Goal: Task Accomplishment & Management: Manage account settings

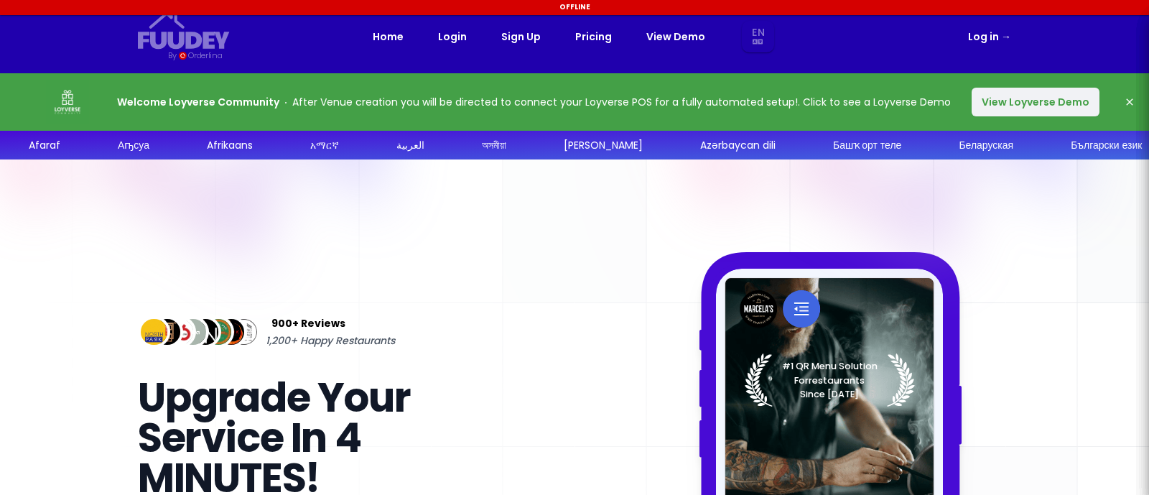
select select "en"
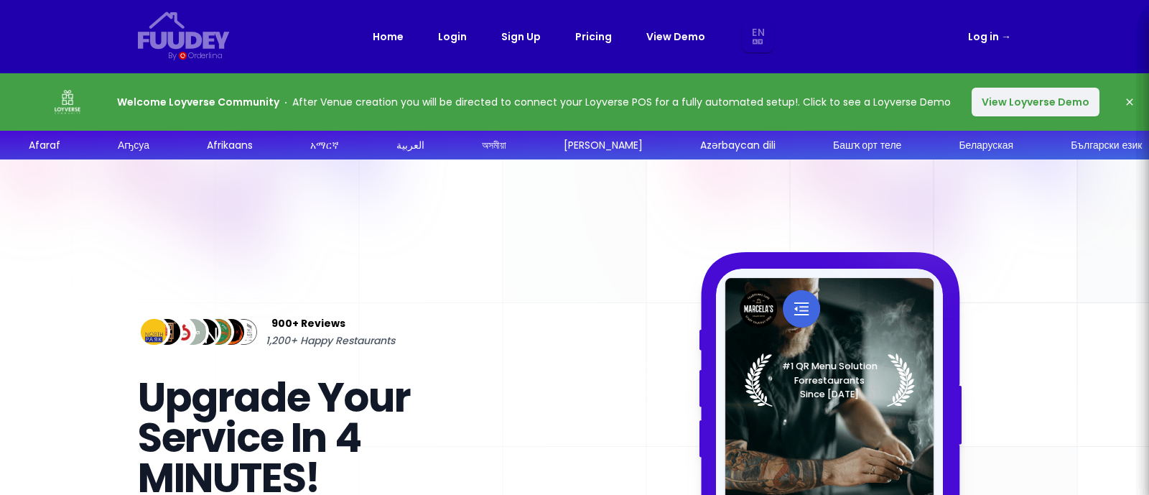
select select "en"
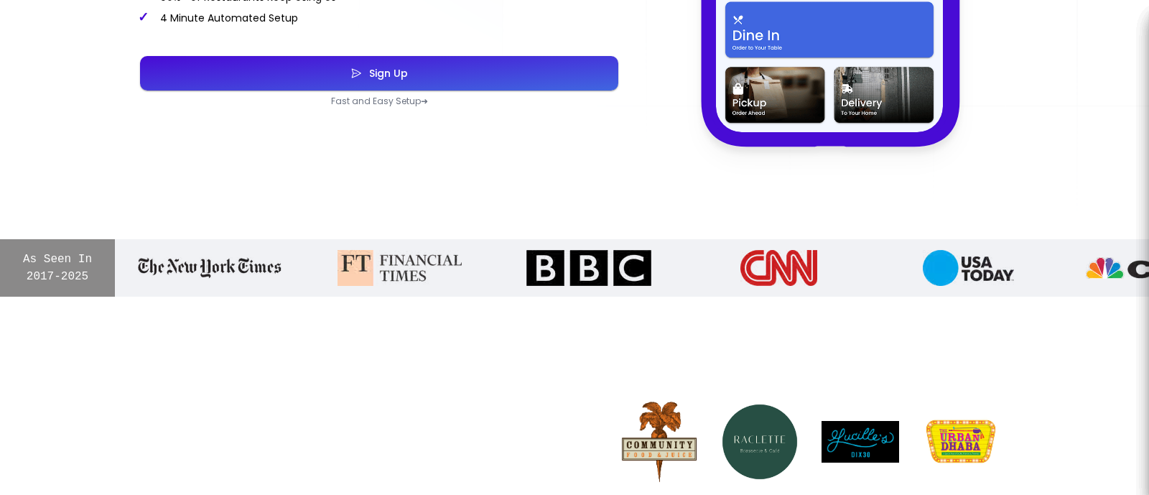
select select "en"
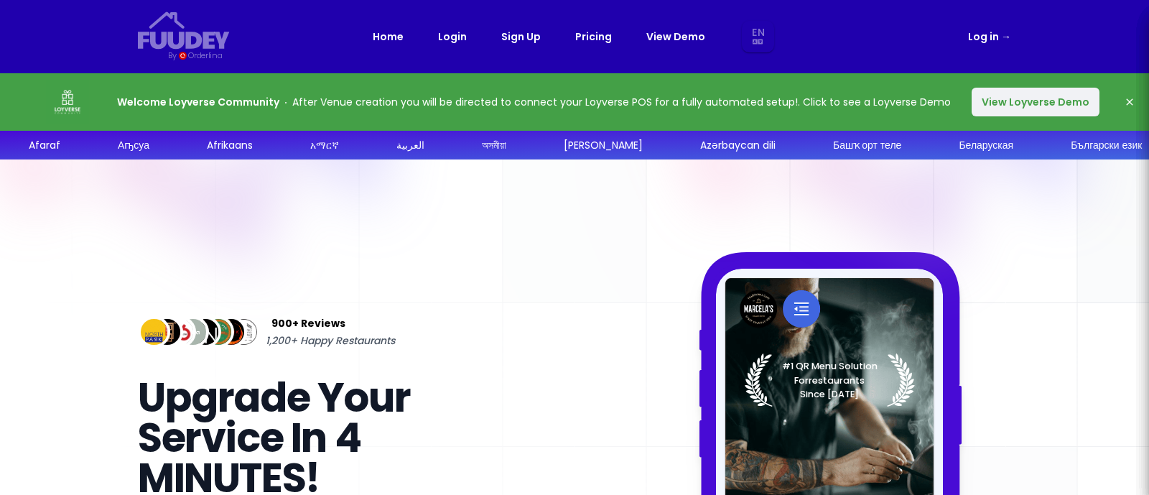
click at [454, 37] on link "Login" at bounding box center [452, 36] width 29 height 17
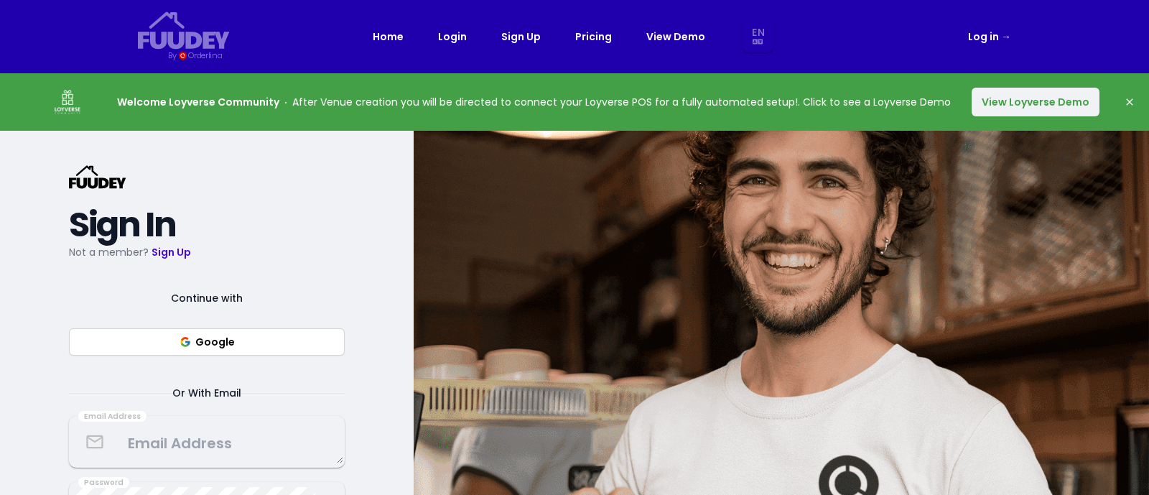
select select "en"
click at [1008, 96] on button "View Loyverse Demo" at bounding box center [1036, 102] width 128 height 29
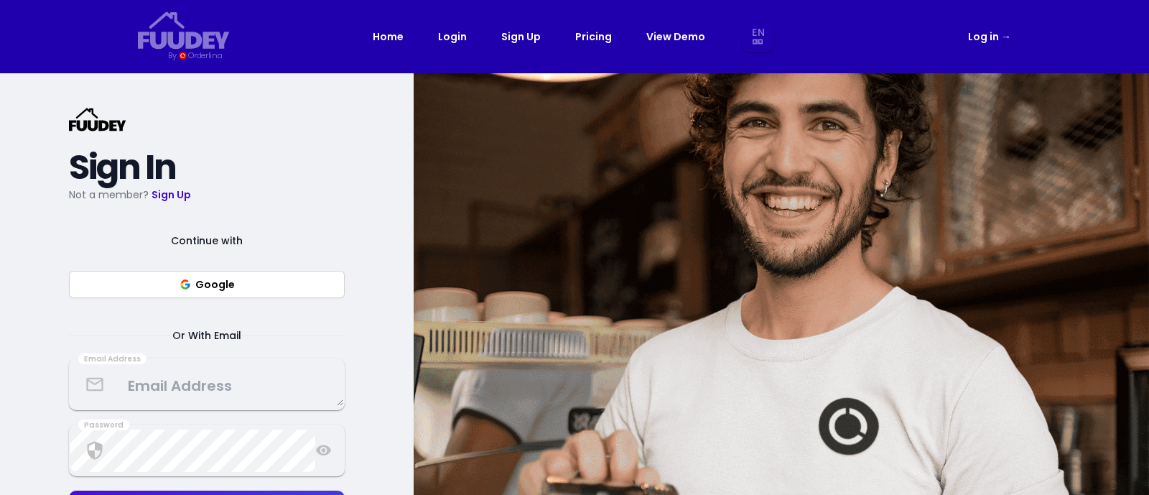
select select "en"
click at [264, 289] on button "Google" at bounding box center [207, 284] width 276 height 27
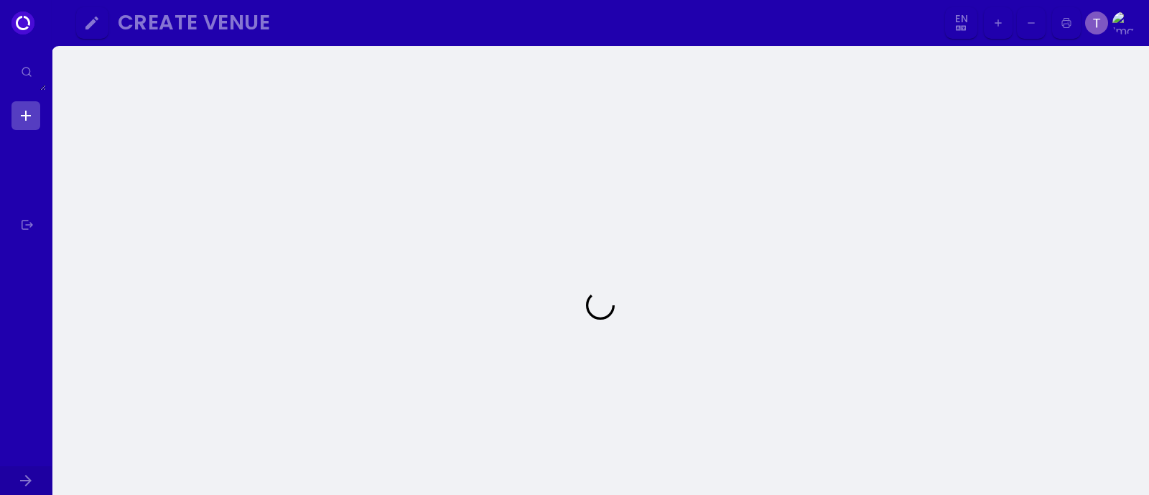
select select "en"
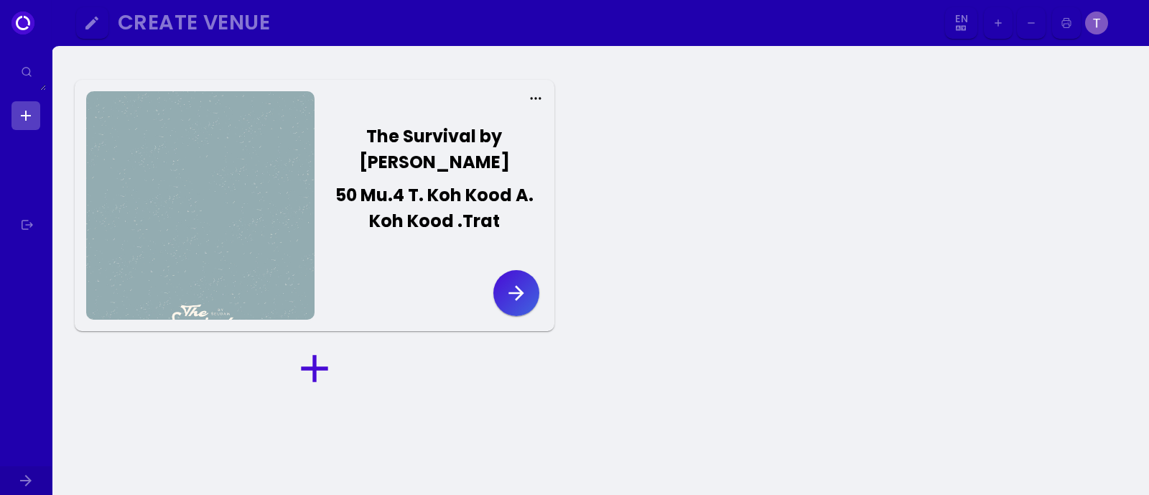
click at [503, 299] on button "button" at bounding box center [516, 293] width 46 height 46
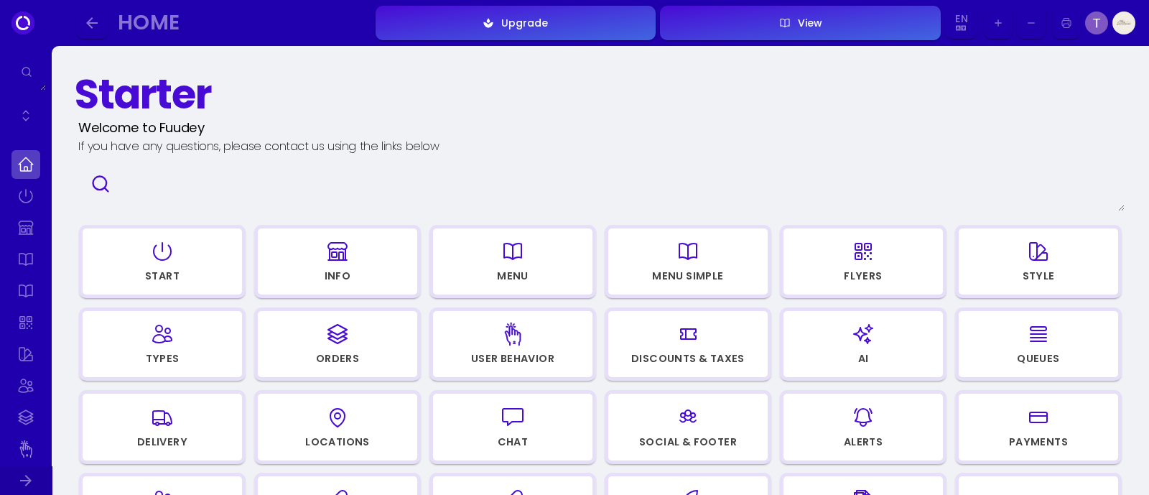
click at [176, 262] on div "button" at bounding box center [162, 251] width 146 height 34
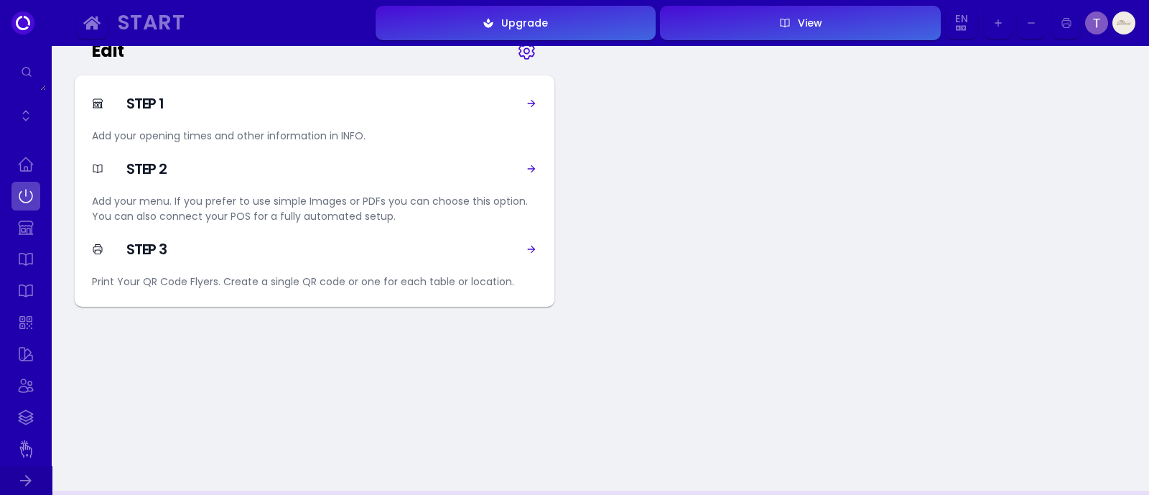
scroll to position [766, 0]
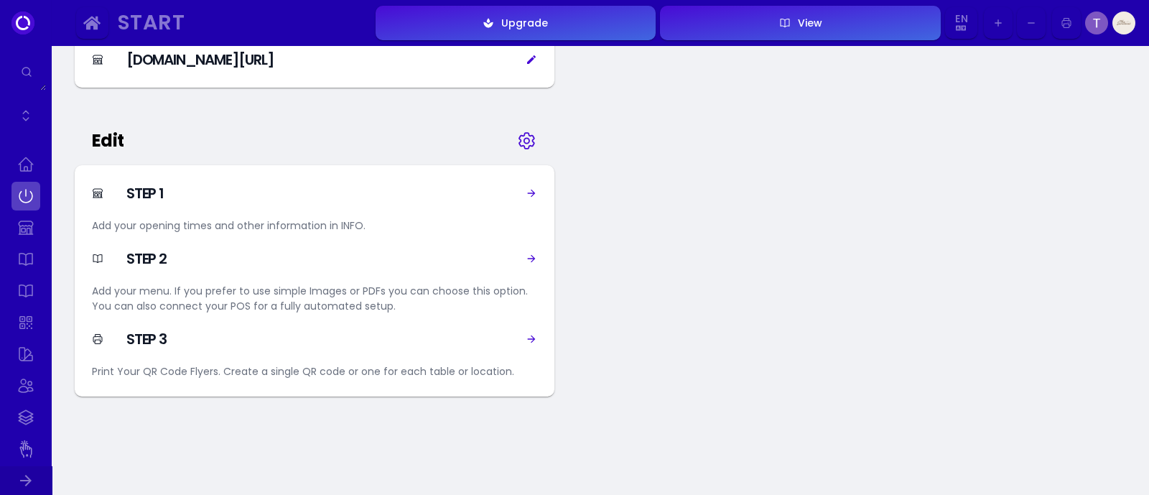
click at [519, 142] on icon at bounding box center [526, 141] width 15 height 16
click at [523, 139] on icon at bounding box center [526, 141] width 21 height 72
click at [528, 338] on icon at bounding box center [532, 339] width 8 height 8
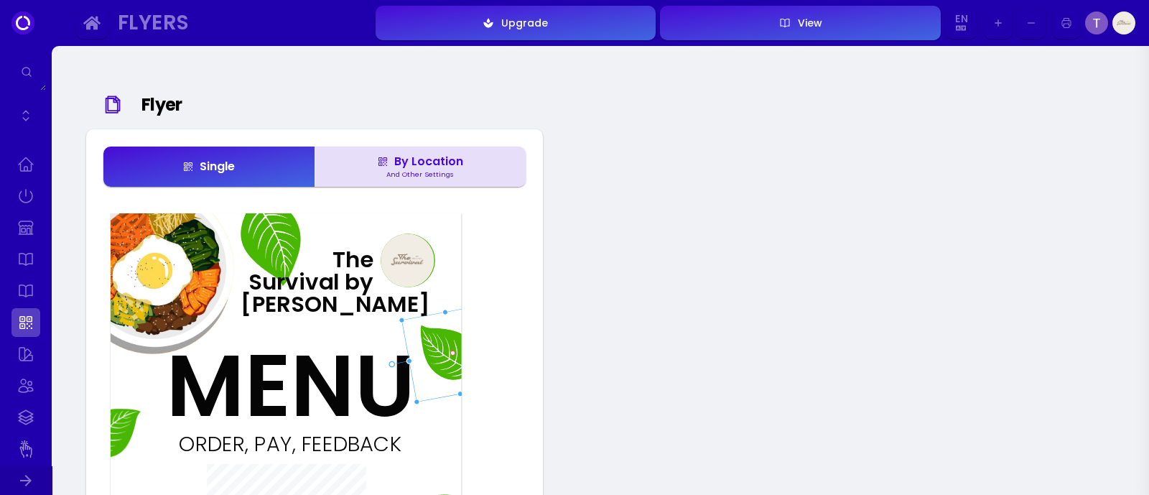
click at [1071, 18] on icon "button" at bounding box center [1066, 23] width 11 height 72
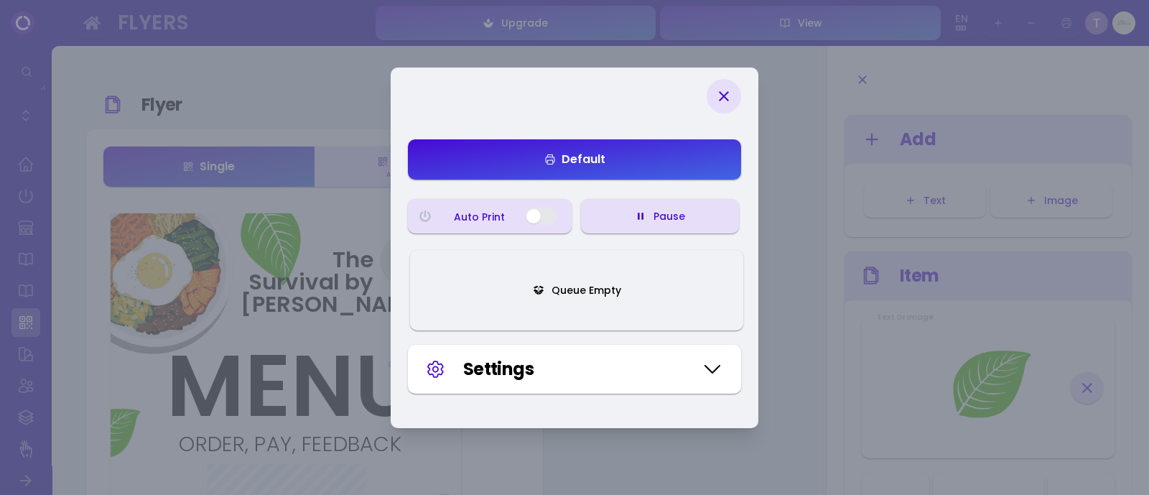
click at [679, 289] on button "Queue Empty" at bounding box center [576, 290] width 333 height 80
click at [672, 303] on button "Queue Empty" at bounding box center [576, 290] width 333 height 80
click at [544, 213] on button "button" at bounding box center [541, 216] width 32 height 17
click at [630, 159] on button "Default" at bounding box center [574, 159] width 333 height 40
click at [659, 368] on div "Settings" at bounding box center [578, 369] width 231 height 26
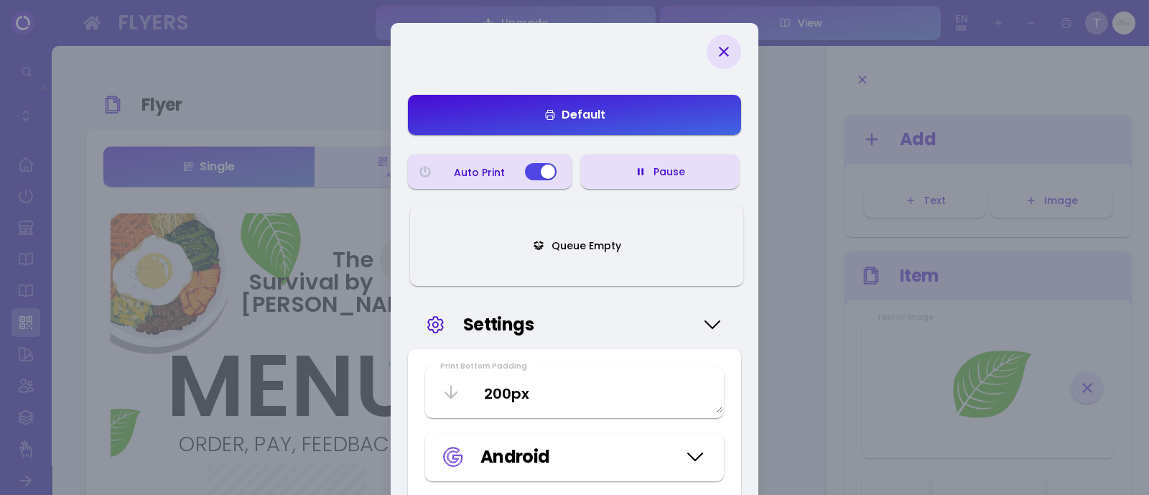
click at [664, 239] on button "Queue Empty" at bounding box center [576, 245] width 333 height 80
drag, startPoint x: 730, startPoint y: 51, endPoint x: 764, endPoint y: 228, distance: 179.9
click at [764, 228] on div "Default Auto Print Pause Queue Empty Settings Print Bottom Padding 200px Androi…" at bounding box center [574, 341] width 1149 height 682
click at [723, 340] on icon at bounding box center [712, 325] width 23 height 72
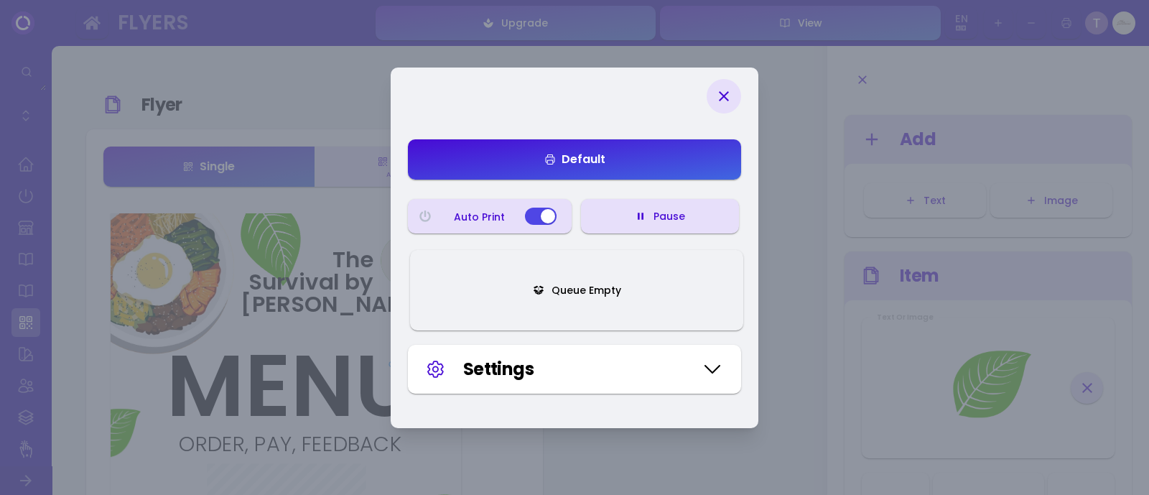
click at [715, 329] on button "Queue Empty" at bounding box center [576, 290] width 333 height 80
click at [643, 225] on button "Pause" at bounding box center [660, 216] width 158 height 34
click at [643, 225] on button "Resume" at bounding box center [660, 216] width 158 height 34
click at [639, 149] on button "Default" at bounding box center [574, 159] width 333 height 40
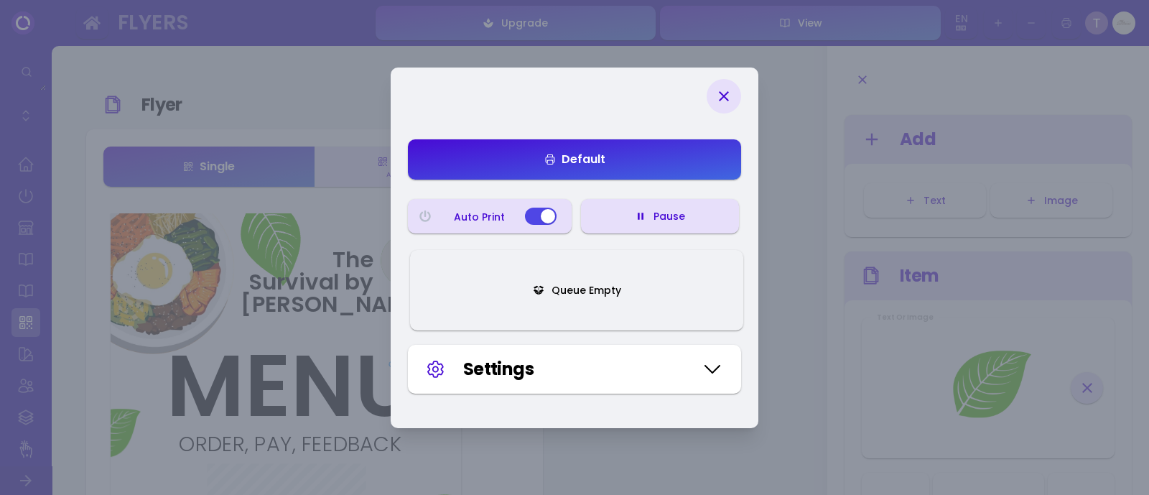
click at [649, 364] on div "Settings" at bounding box center [578, 369] width 231 height 26
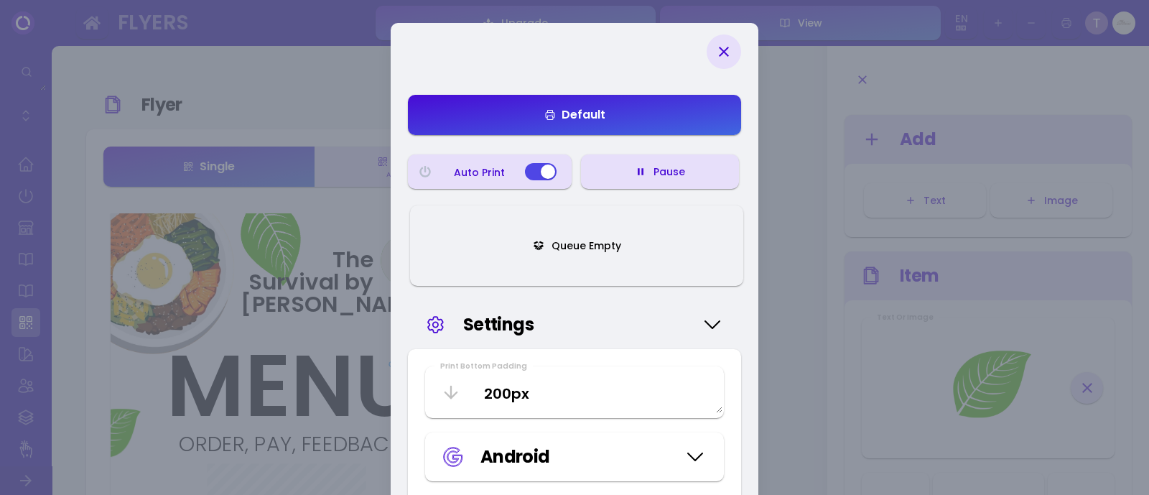
click at [741, 55] on div "Default Auto Print Pause Queue Empty Settings Print Bottom Padding 200px Androi…" at bounding box center [575, 341] width 368 height 636
click at [733, 48] on div at bounding box center [724, 51] width 34 height 34
type input "#ffffff"
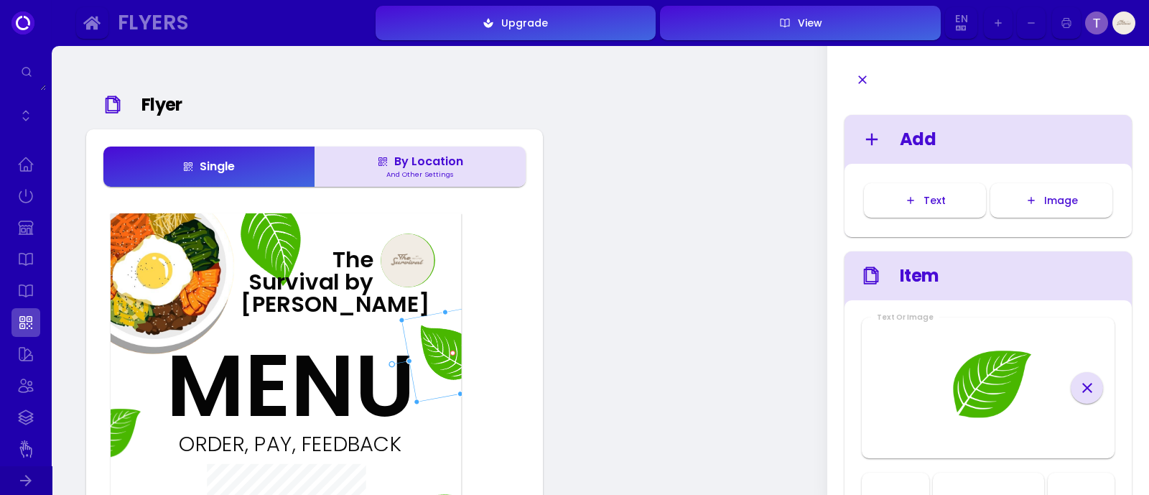
click at [870, 78] on button "button" at bounding box center [863, 80] width 32 height 40
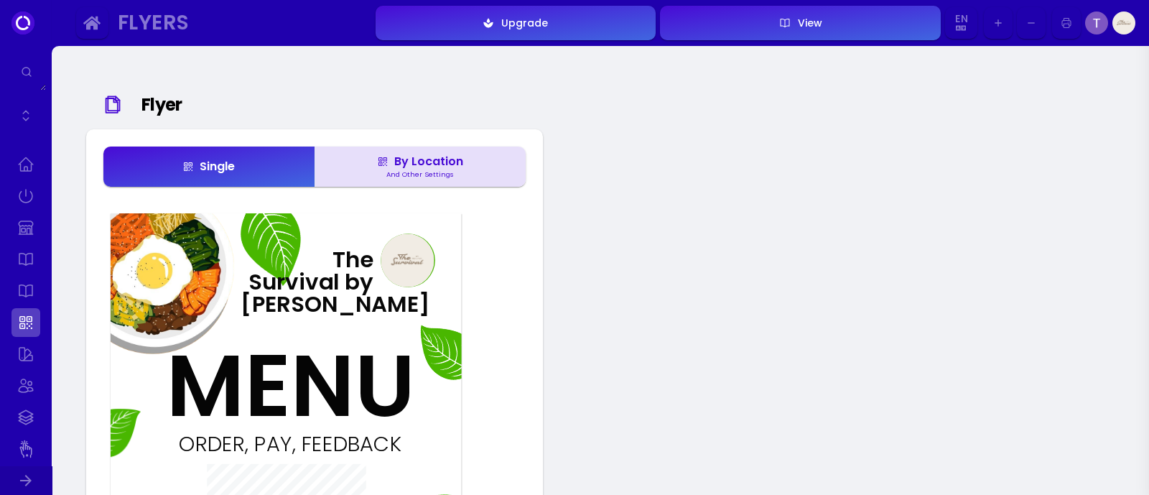
click at [1074, 31] on button "button" at bounding box center [1066, 23] width 29 height 32
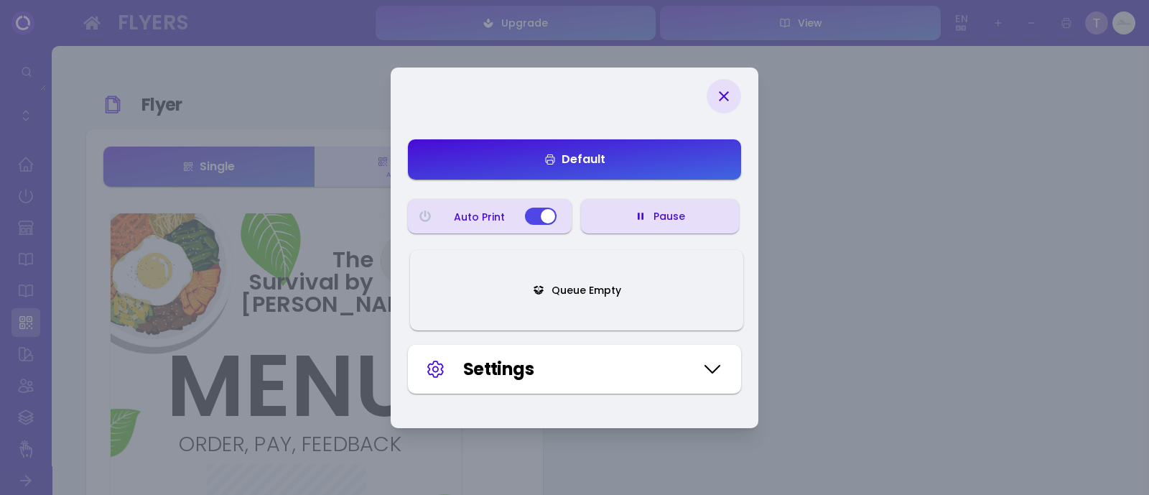
click at [618, 171] on button "Default" at bounding box center [574, 159] width 333 height 40
click at [616, 172] on button "Default" at bounding box center [574, 159] width 333 height 40
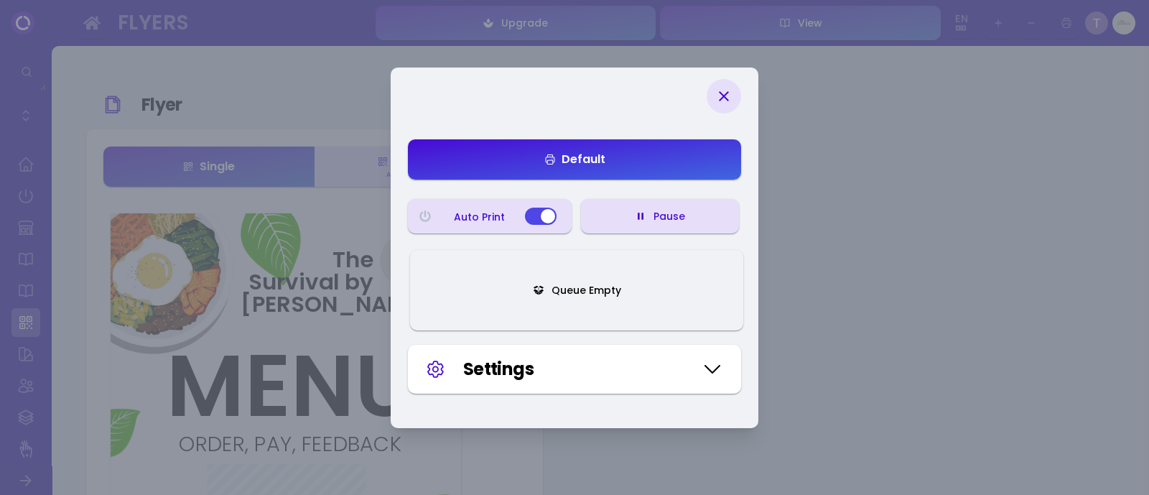
click at [704, 289] on button "Queue Empty" at bounding box center [576, 290] width 333 height 80
click at [708, 371] on icon at bounding box center [712, 369] width 23 height 72
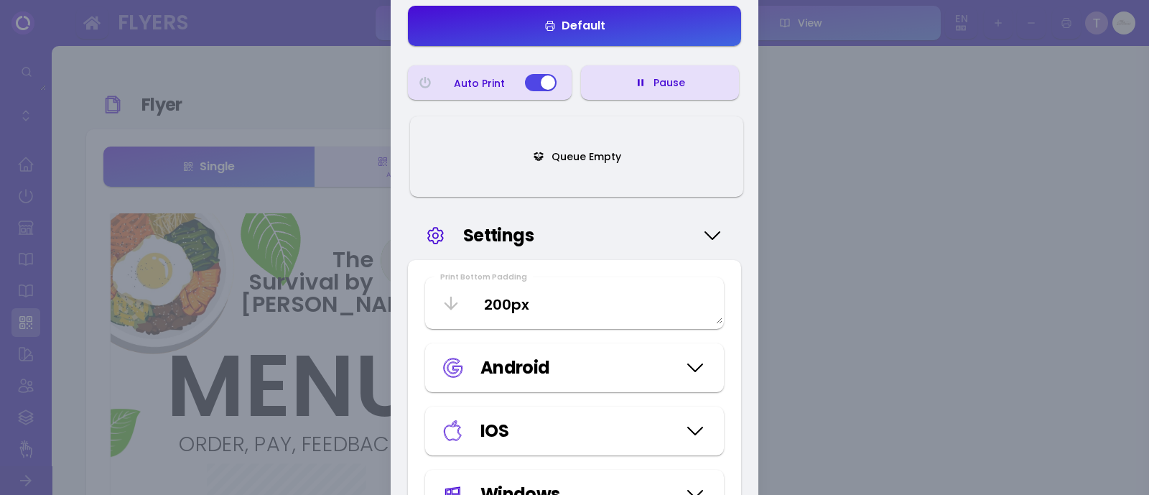
scroll to position [187, 0]
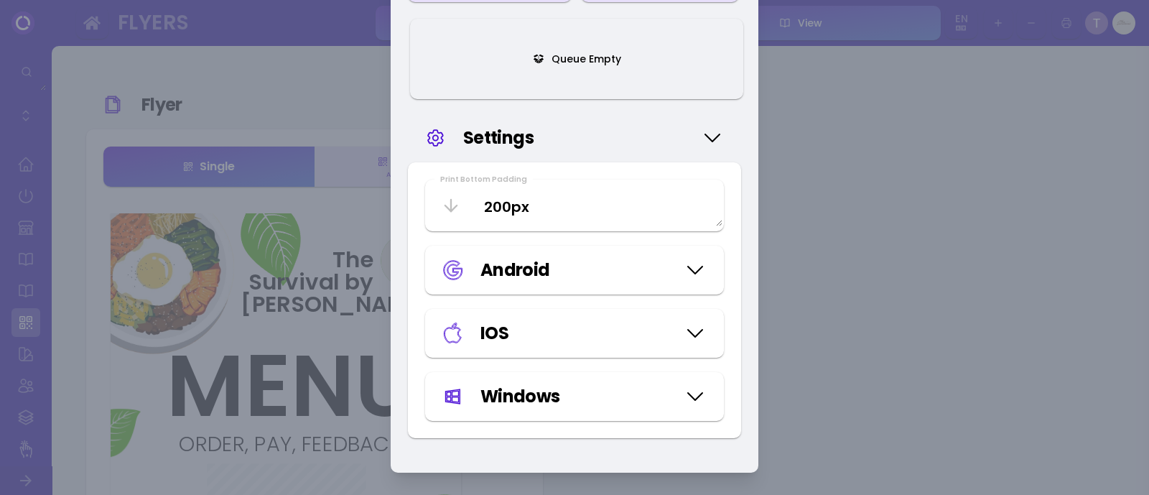
click at [672, 335] on div "IOS" at bounding box center [579, 333] width 196 height 26
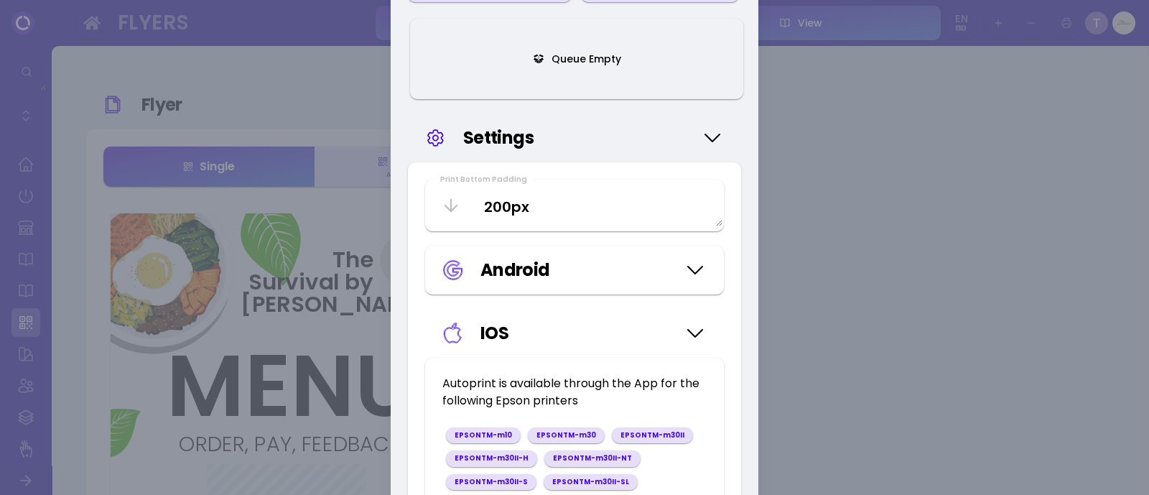
scroll to position [277, 0]
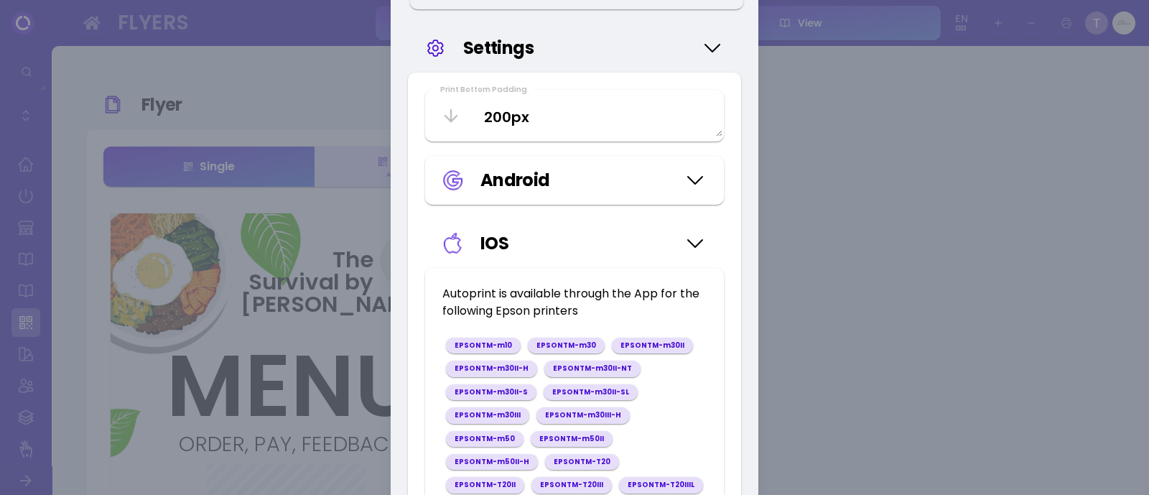
click at [671, 236] on div "IOS" at bounding box center [579, 244] width 196 height 26
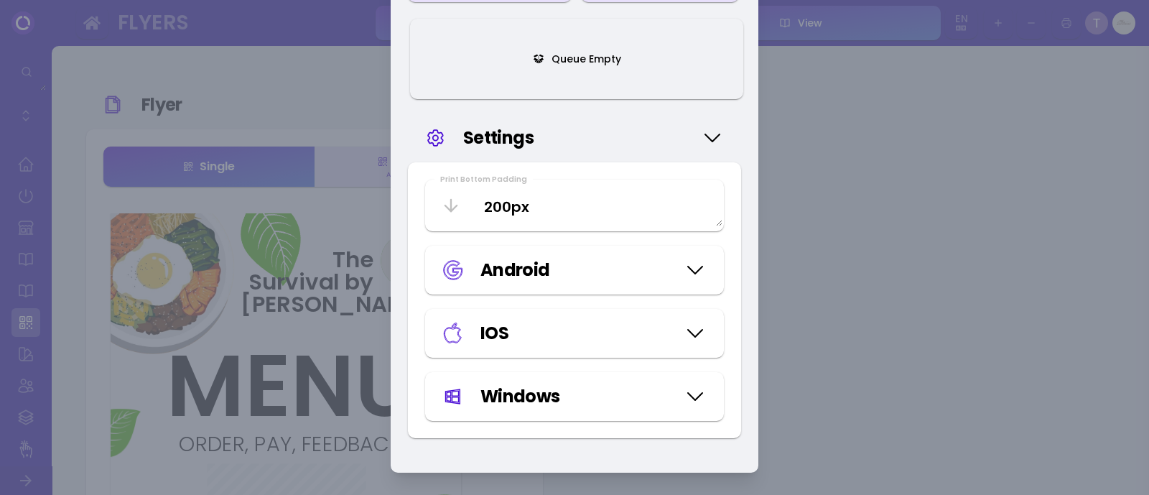
click at [691, 416] on icon at bounding box center [695, 397] width 23 height 72
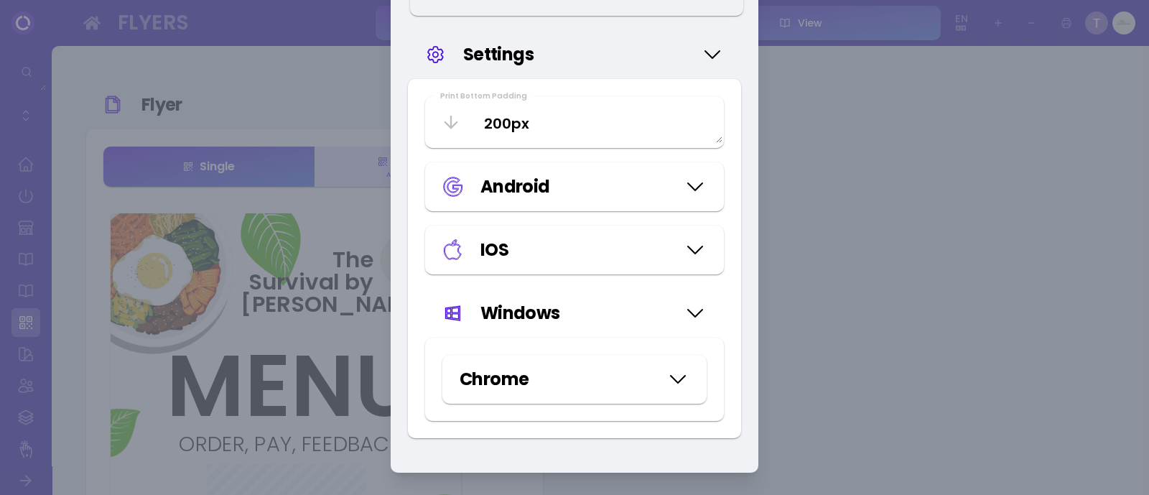
click at [683, 396] on icon at bounding box center [678, 379] width 23 height 72
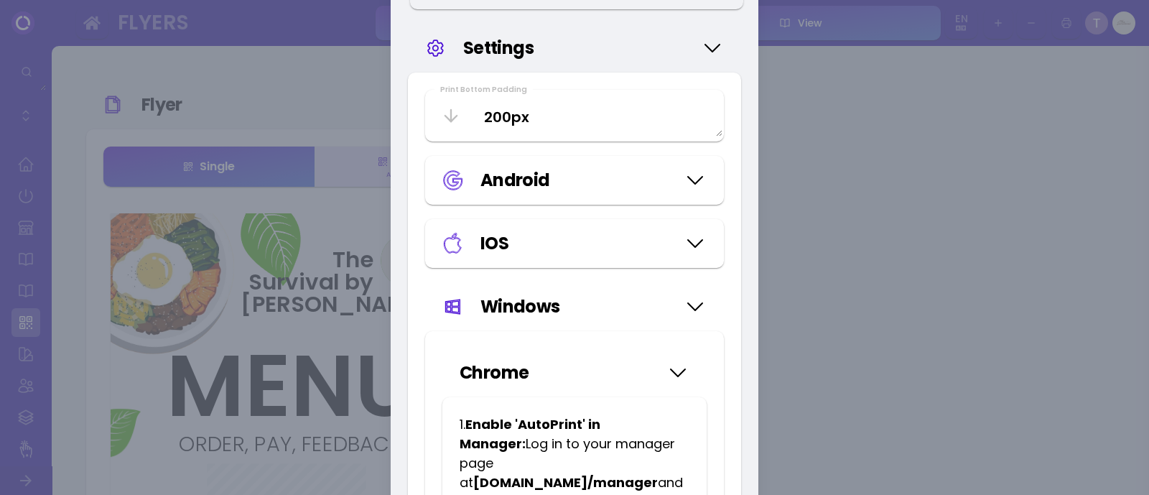
click at [683, 396] on icon at bounding box center [678, 373] width 23 height 72
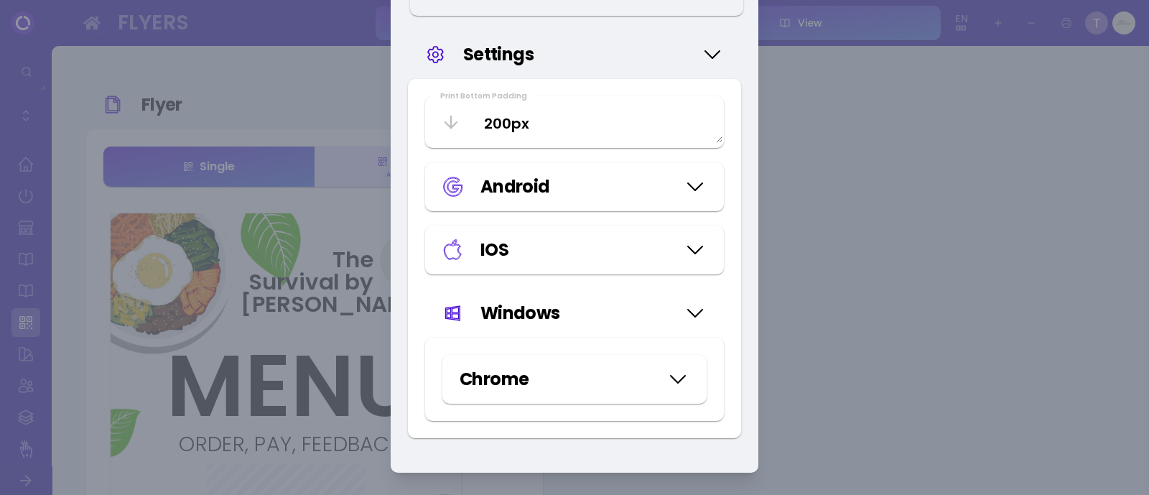
click at [683, 394] on icon at bounding box center [678, 379] width 23 height 72
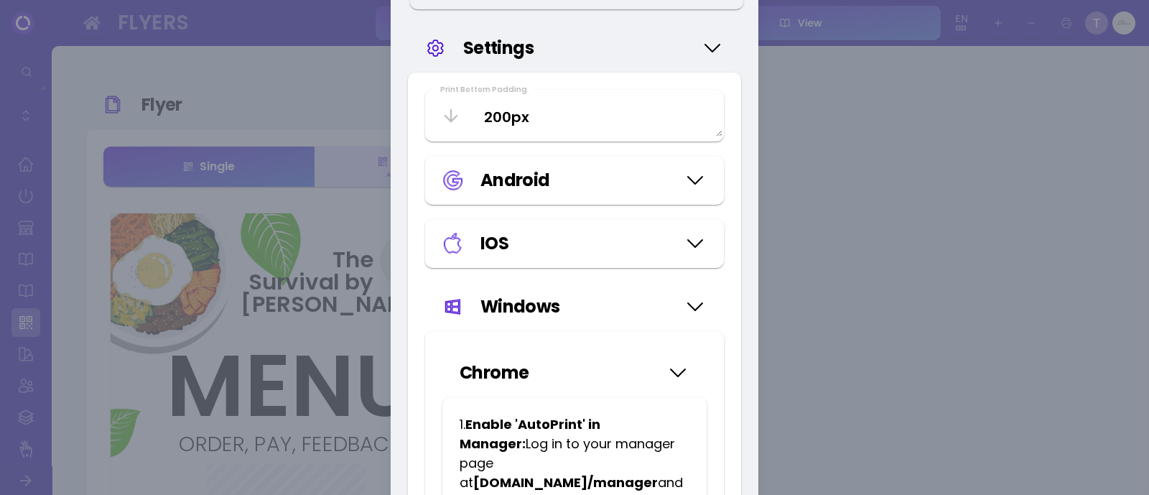
scroll to position [1365, 0]
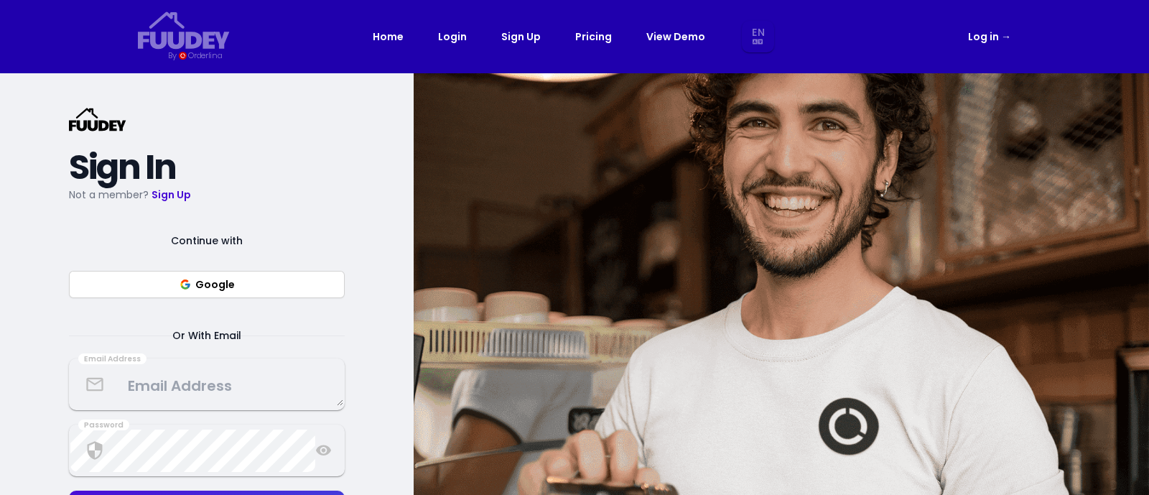
click at [253, 286] on button "Google" at bounding box center [207, 284] width 276 height 27
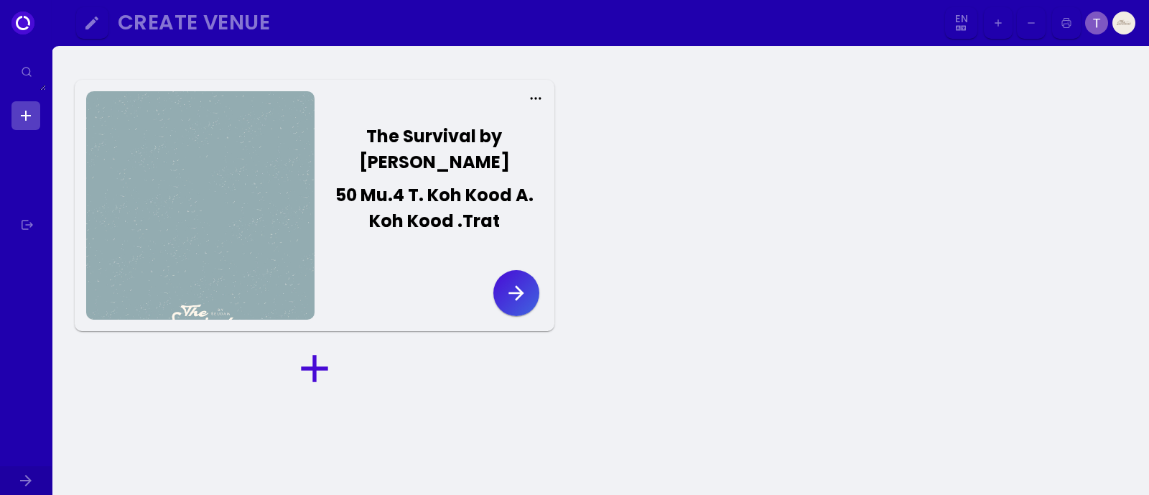
click at [244, 147] on div at bounding box center [200, 205] width 228 height 228
click at [27, 70] on icon at bounding box center [26, 71] width 11 height 11
click at [496, 317] on div "The Survival by [PERSON_NAME] 50 Mu.4 T. Koh Kood A. Koh Kood .Trat" at bounding box center [429, 205] width 228 height 228
click at [516, 298] on icon "button" at bounding box center [516, 293] width 23 height 23
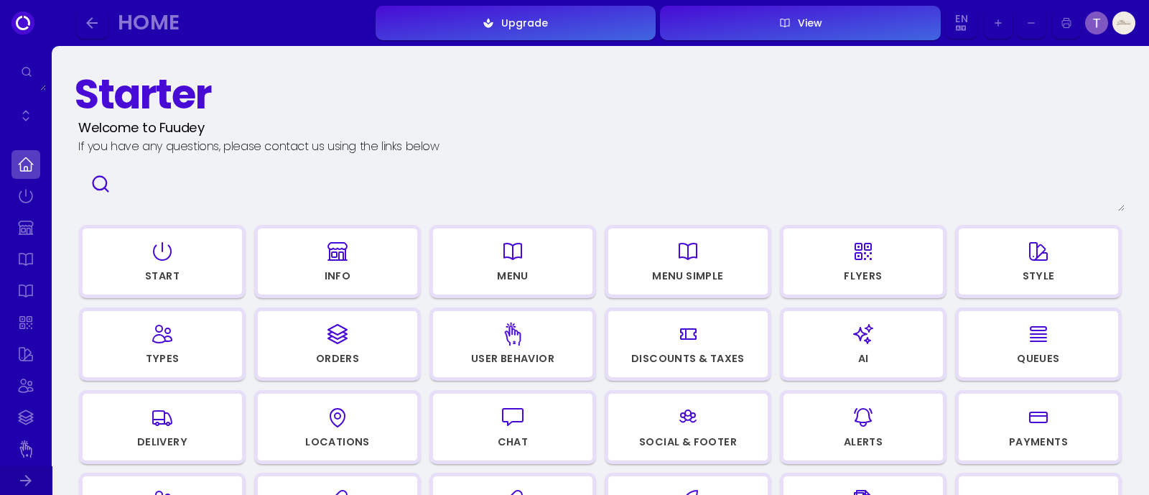
click at [1054, 342] on div "button" at bounding box center [1038, 334] width 146 height 34
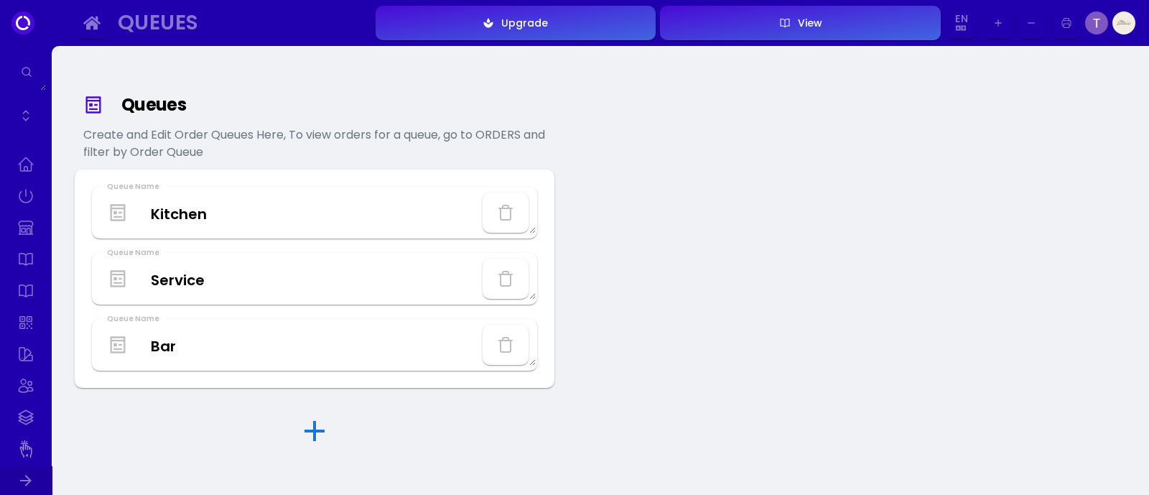
click at [1122, 29] on img at bounding box center [1124, 22] width 23 height 23
click at [1090, 24] on img at bounding box center [1096, 22] width 23 height 23
click at [1071, 22] on icon "button" at bounding box center [1066, 23] width 11 height 72
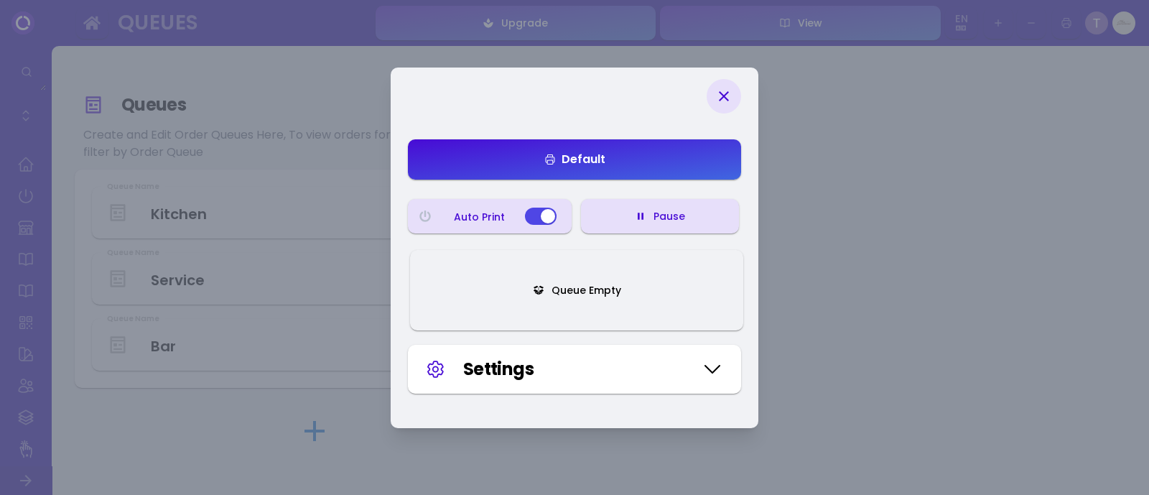
click at [664, 300] on button "Queue Empty" at bounding box center [576, 290] width 333 height 80
click at [662, 298] on button "Queue Empty" at bounding box center [576, 290] width 333 height 80
click at [552, 210] on button "button" at bounding box center [541, 216] width 32 height 17
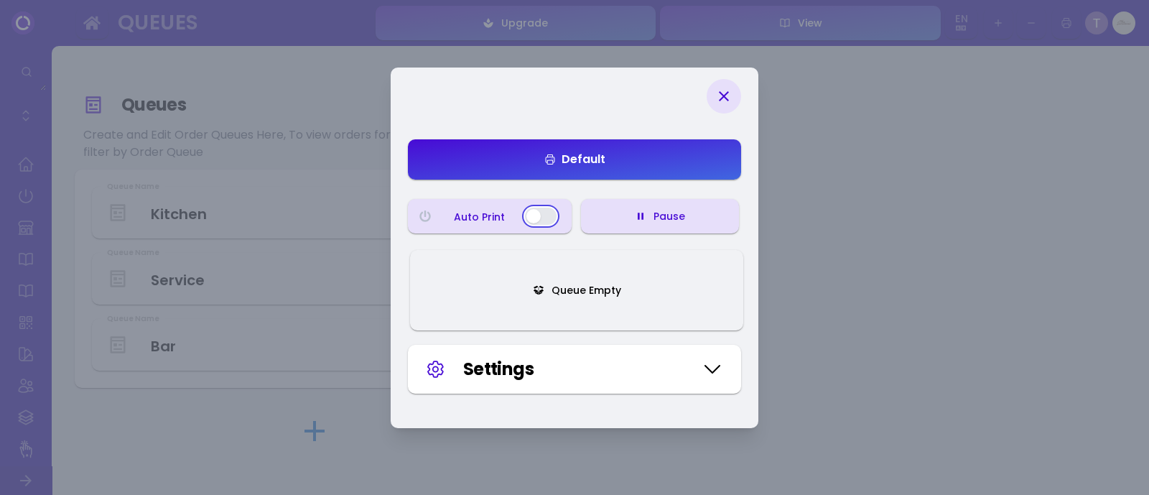
click at [549, 215] on button "button" at bounding box center [541, 216] width 32 height 17
click at [572, 307] on button "Queue Empty" at bounding box center [576, 290] width 333 height 80
click at [713, 371] on icon at bounding box center [712, 369] width 14 height 7
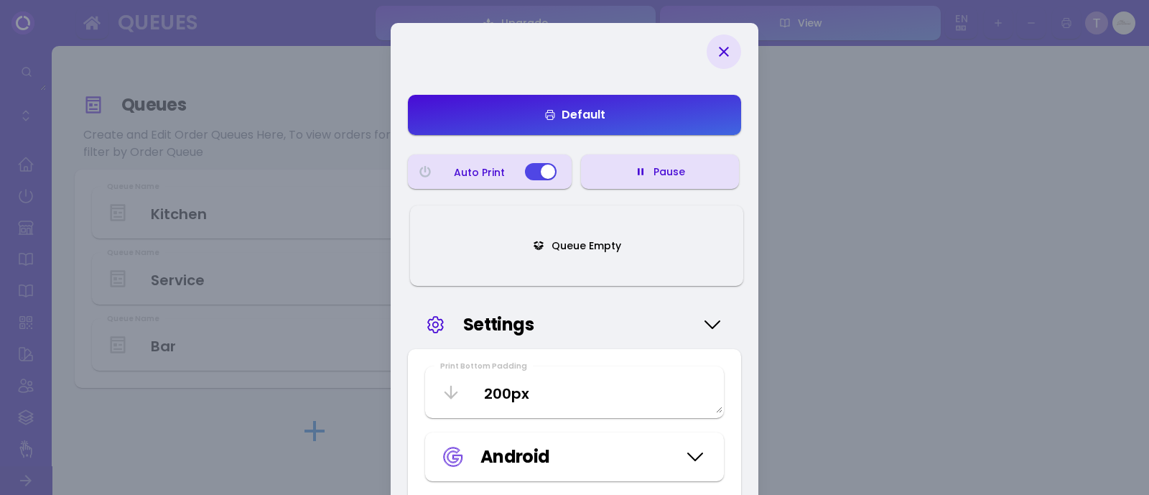
click at [694, 177] on button "Pause" at bounding box center [660, 171] width 158 height 34
click at [713, 116] on button "Default" at bounding box center [574, 115] width 333 height 40
click at [713, 113] on button "Default" at bounding box center [574, 115] width 333 height 40
click at [709, 113] on button "Default" at bounding box center [574, 115] width 333 height 40
click at [710, 131] on button "Default" at bounding box center [574, 115] width 333 height 40
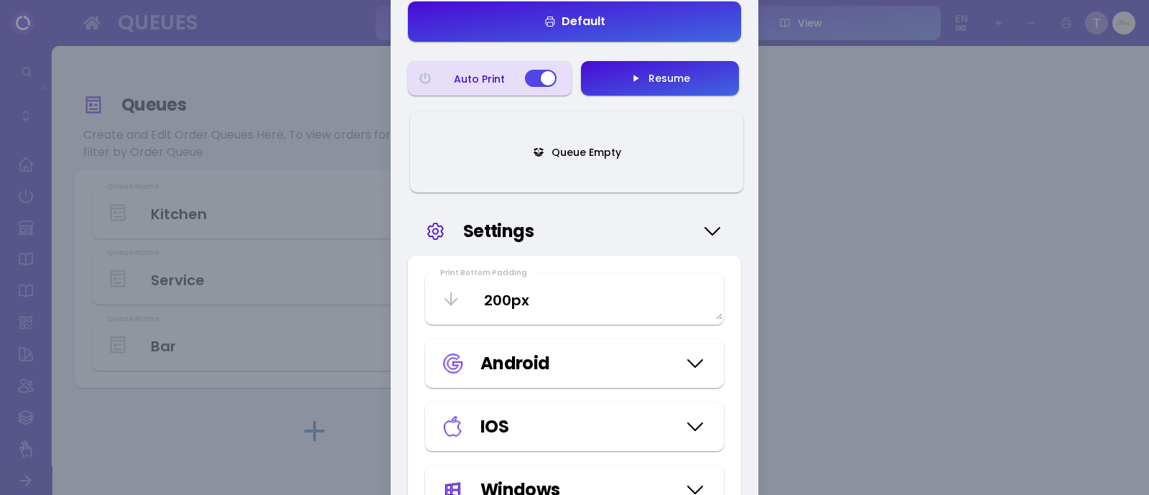
scroll to position [179, 0]
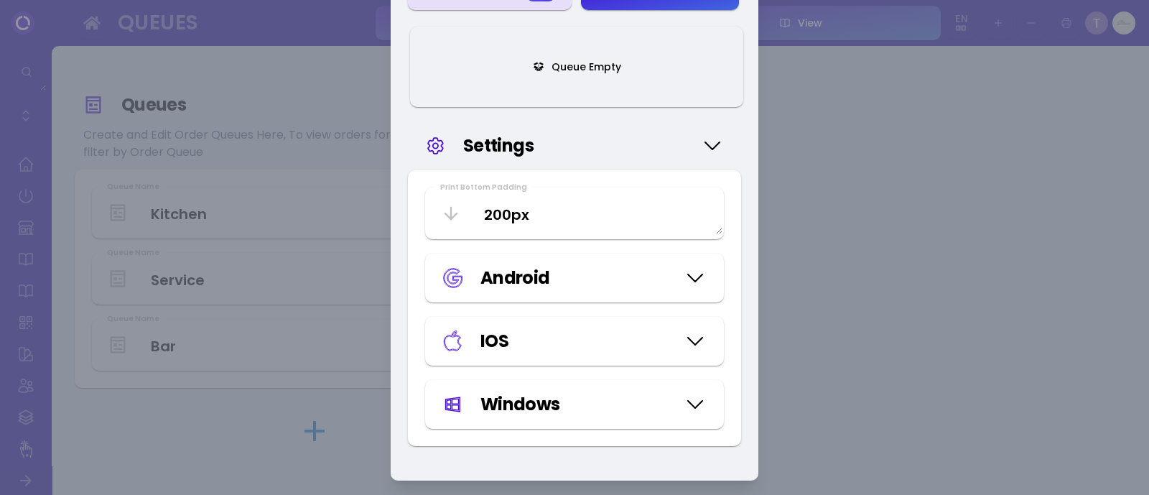
click at [654, 382] on div "Windows" at bounding box center [574, 404] width 299 height 49
click at [665, 409] on div "Windows" at bounding box center [579, 404] width 196 height 26
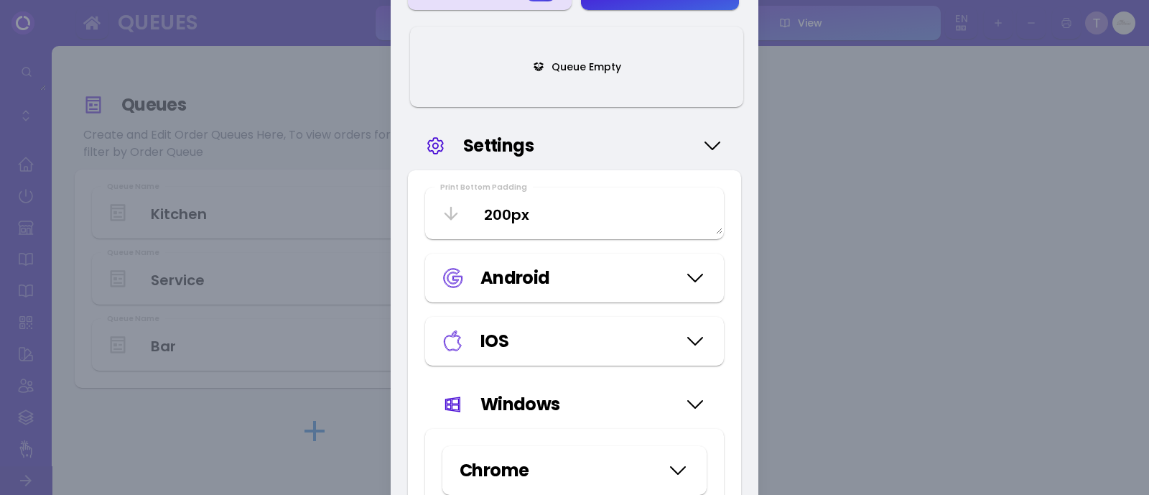
scroll to position [270, 0]
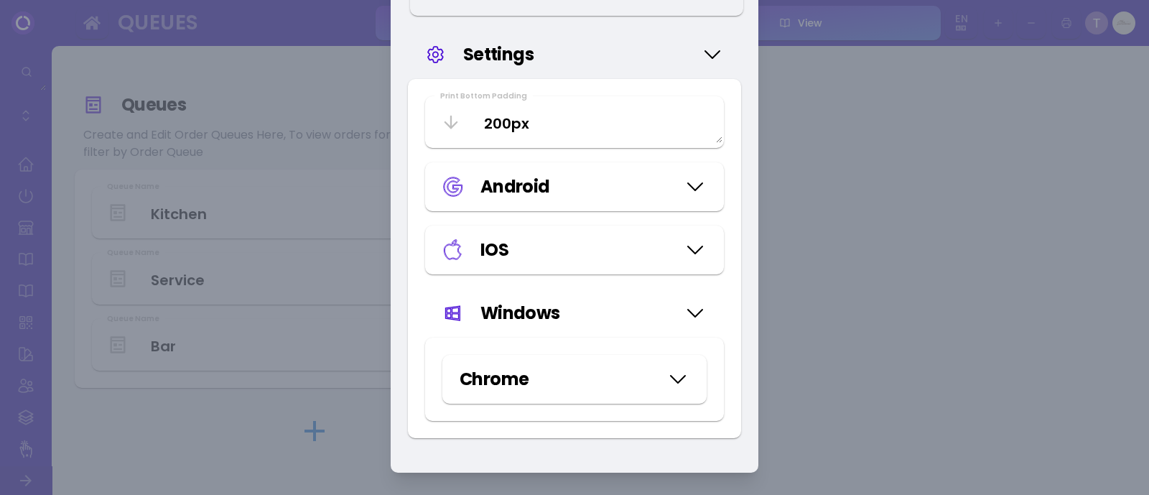
click at [671, 338] on div "Chrome" at bounding box center [574, 379] width 299 height 83
click at [664, 251] on div "IOS" at bounding box center [579, 250] width 196 height 26
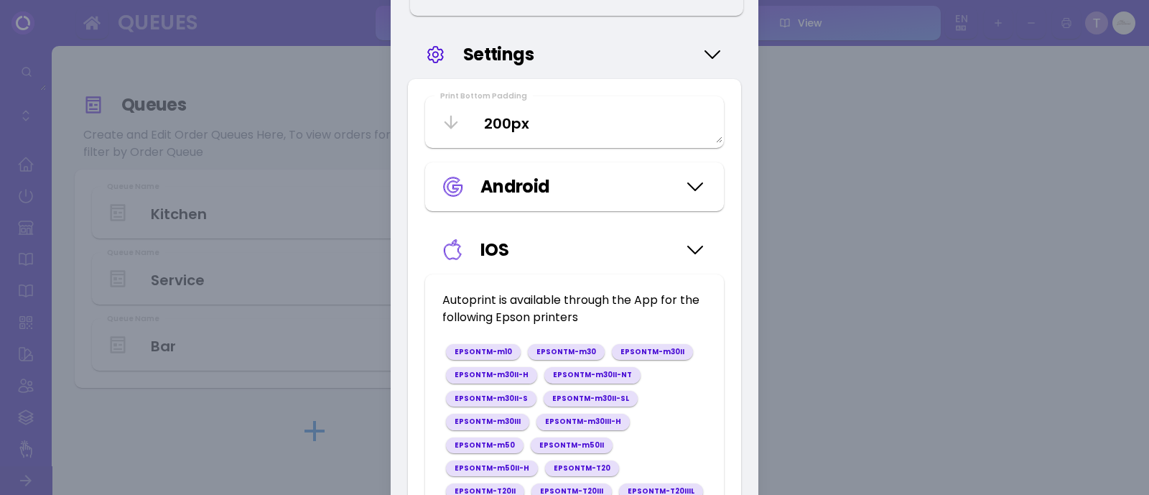
click at [691, 175] on icon at bounding box center [695, 187] width 23 height 72
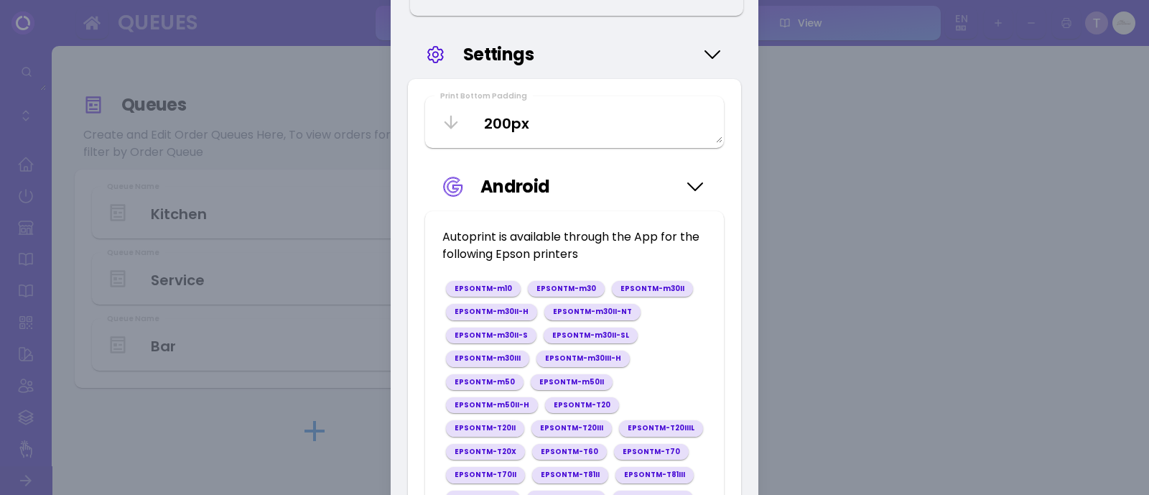
click at [688, 185] on icon at bounding box center [695, 187] width 23 height 72
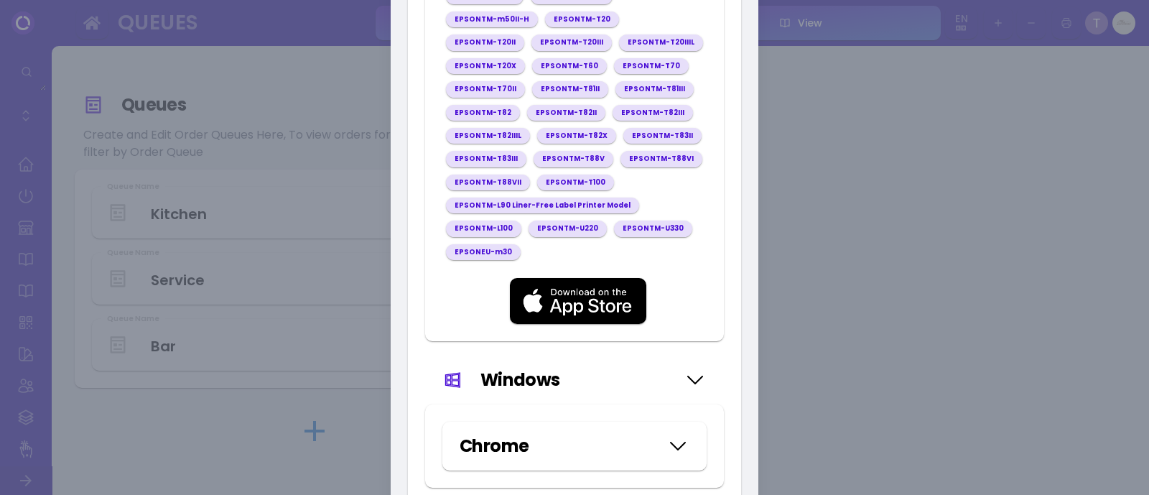
scroll to position [740, 0]
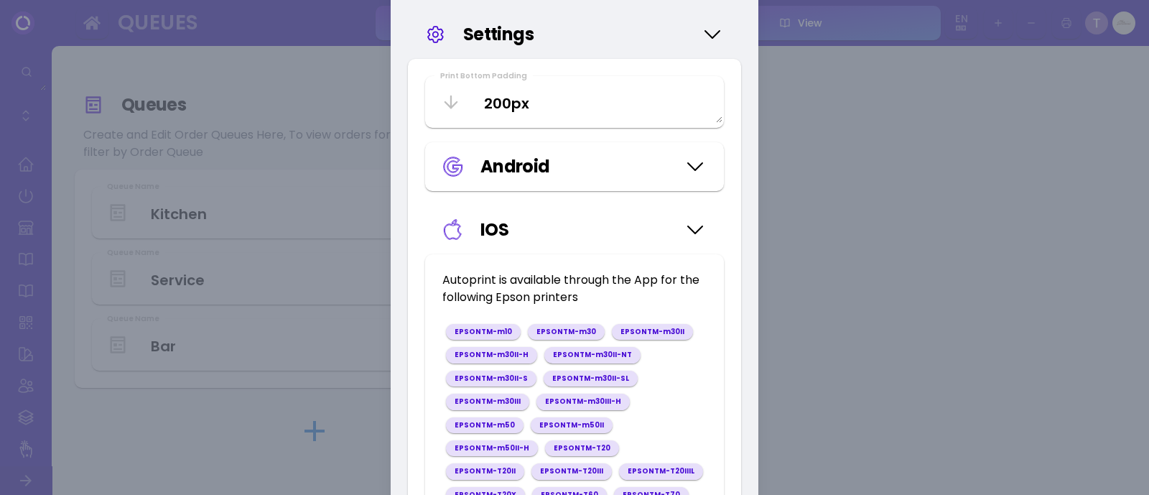
click at [696, 210] on icon at bounding box center [695, 230] width 23 height 72
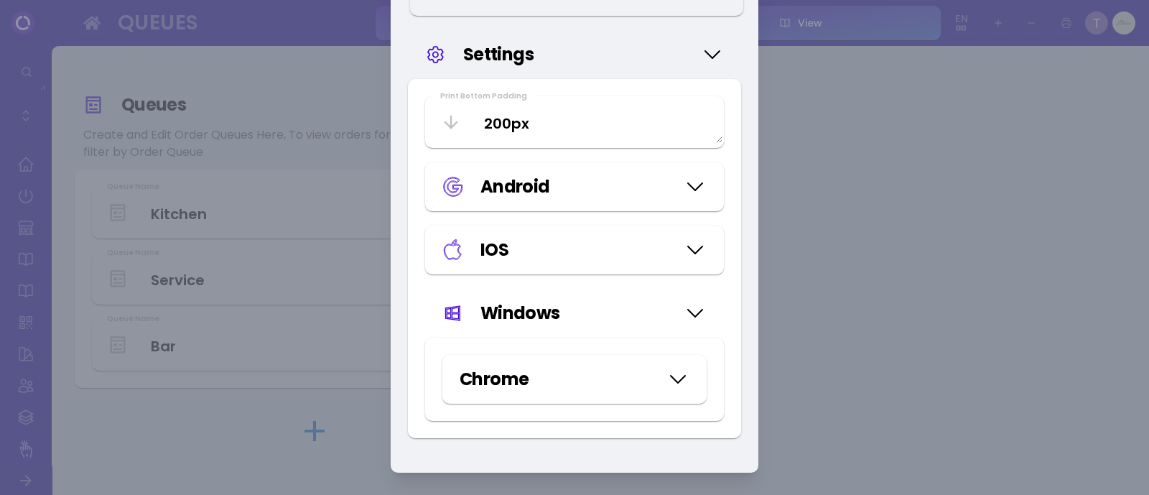
click at [681, 317] on div "Windows" at bounding box center [574, 313] width 264 height 26
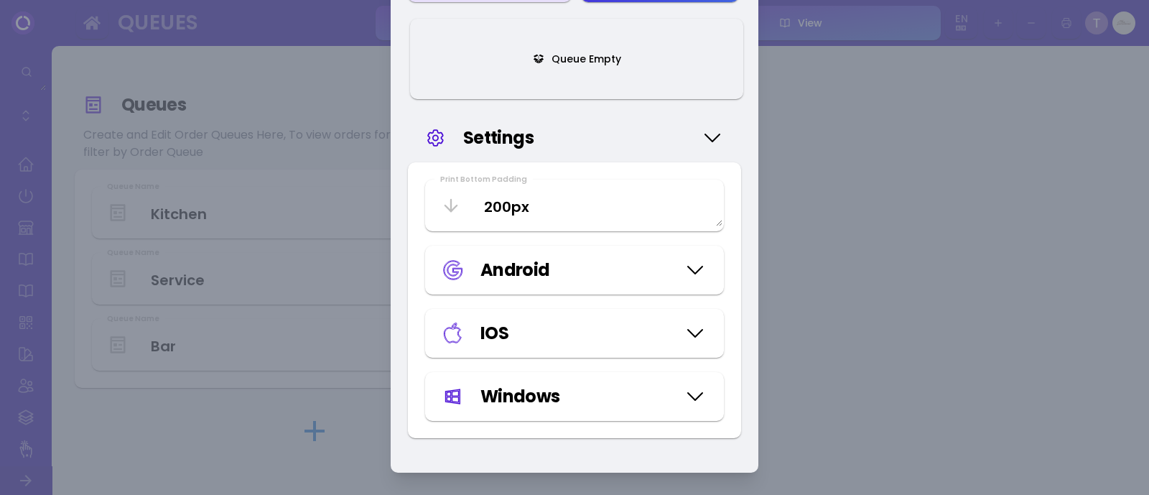
scroll to position [0, 0]
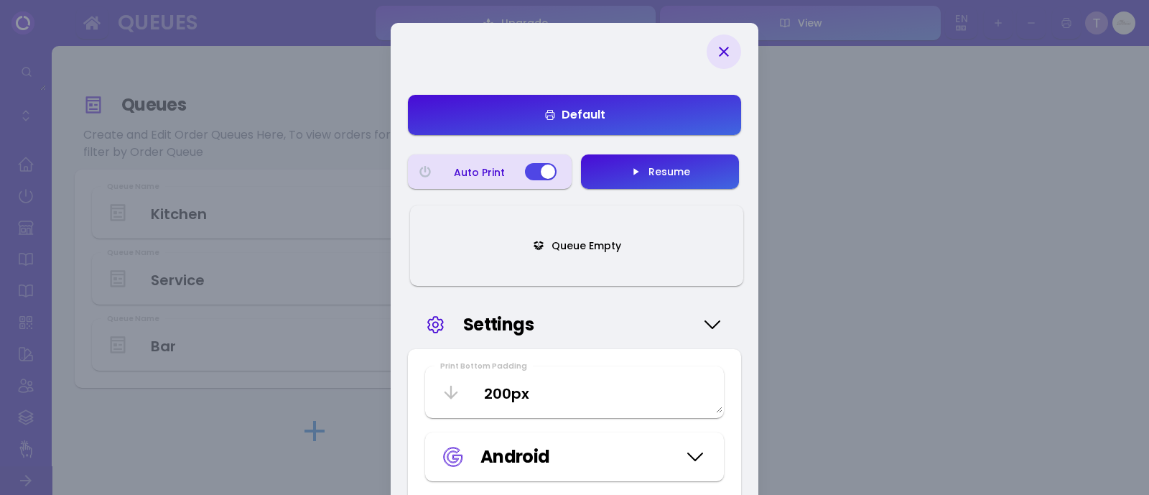
click at [676, 167] on div "Resume" at bounding box center [665, 172] width 49 height 10
click at [694, 181] on button "Pause" at bounding box center [660, 171] width 158 height 34
click at [725, 47] on icon at bounding box center [723, 51] width 17 height 17
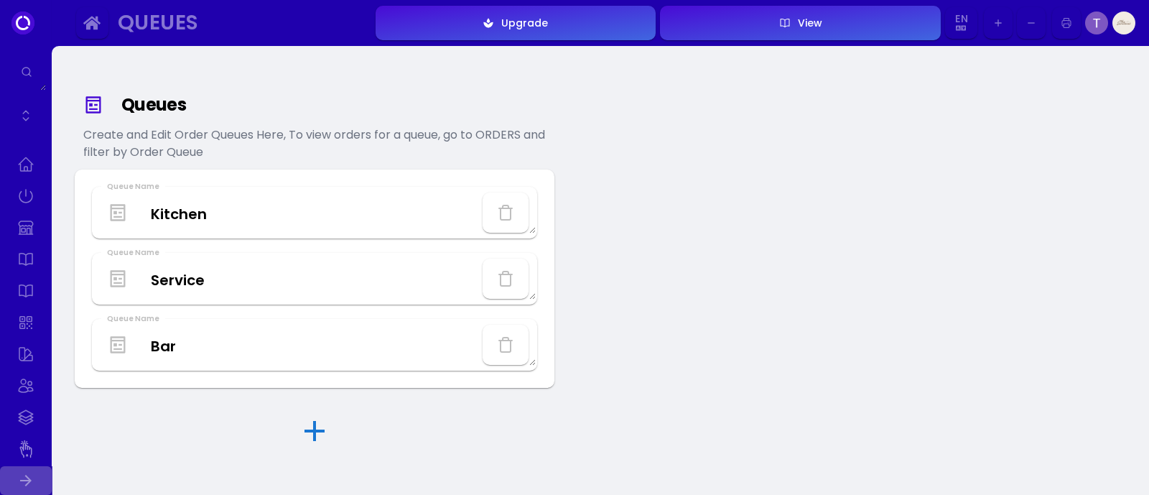
click at [27, 478] on icon at bounding box center [25, 480] width 11 height 11
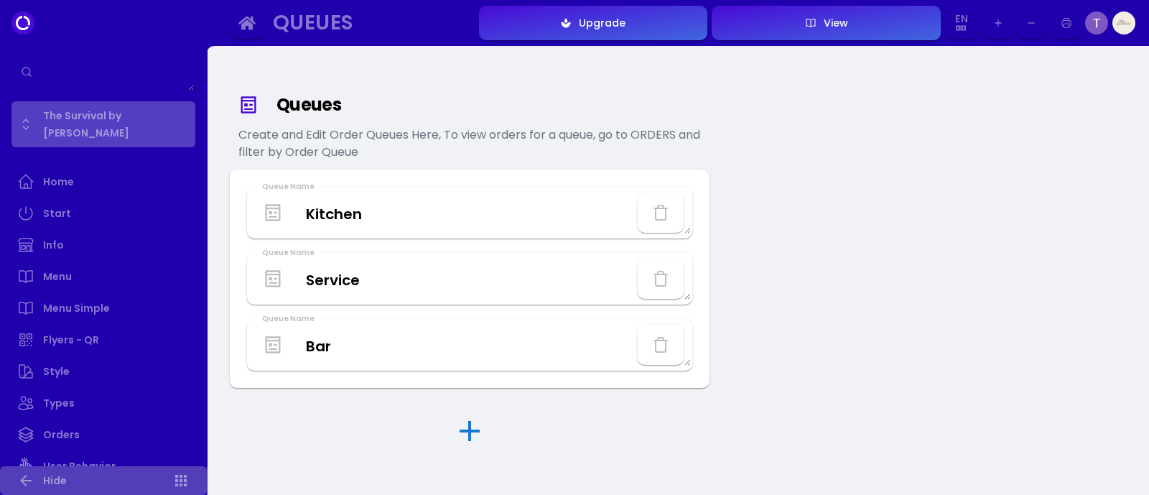
click at [136, 111] on link "The Survival by [PERSON_NAME]" at bounding box center [103, 124] width 184 height 46
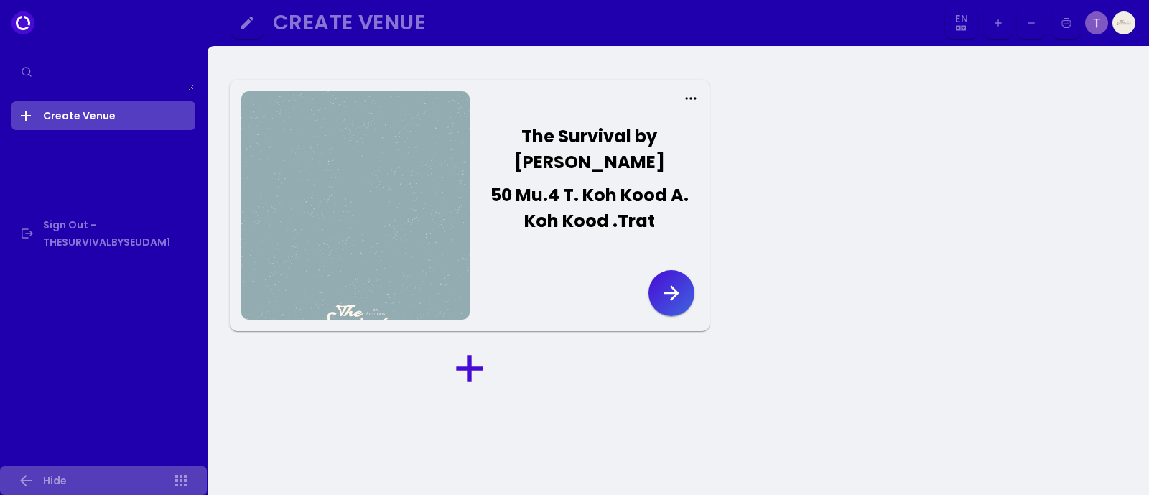
click at [684, 98] on icon at bounding box center [691, 98] width 14 height 14
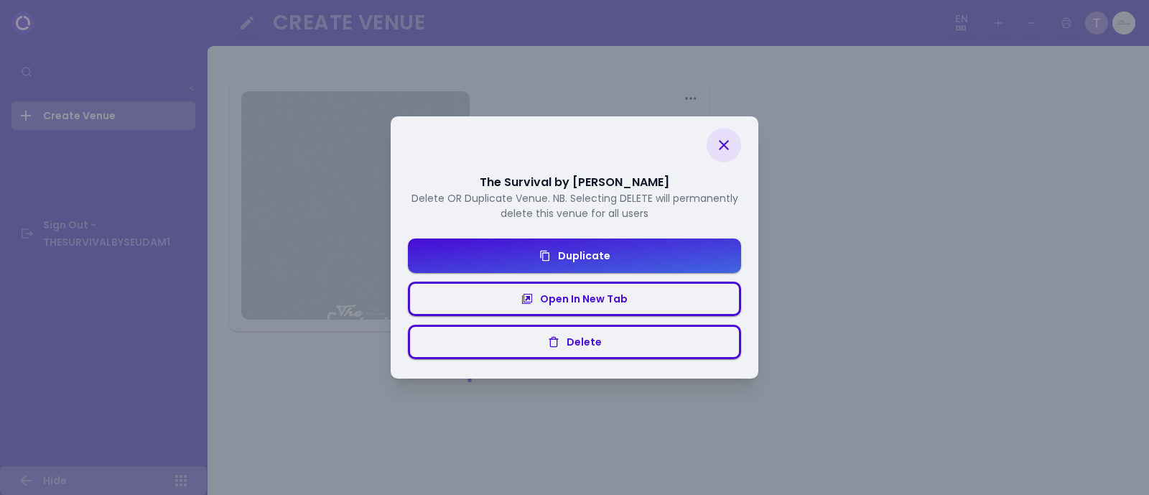
click at [797, 170] on div "The Survival by [PERSON_NAME] OR Duplicate Venue. NB. Selecting DELETE will per…" at bounding box center [574, 247] width 1149 height 495
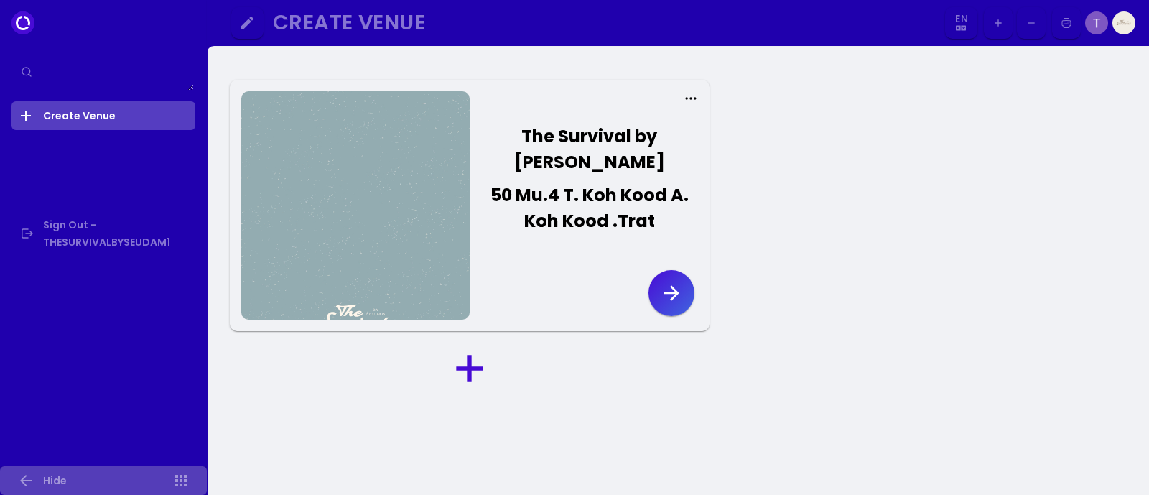
click at [192, 88] on textarea at bounding box center [103, 72] width 181 height 38
click at [1095, 25] on img at bounding box center [1096, 22] width 23 height 23
click at [1122, 23] on img at bounding box center [1124, 22] width 23 height 23
click at [1100, 27] on img at bounding box center [1096, 22] width 23 height 23
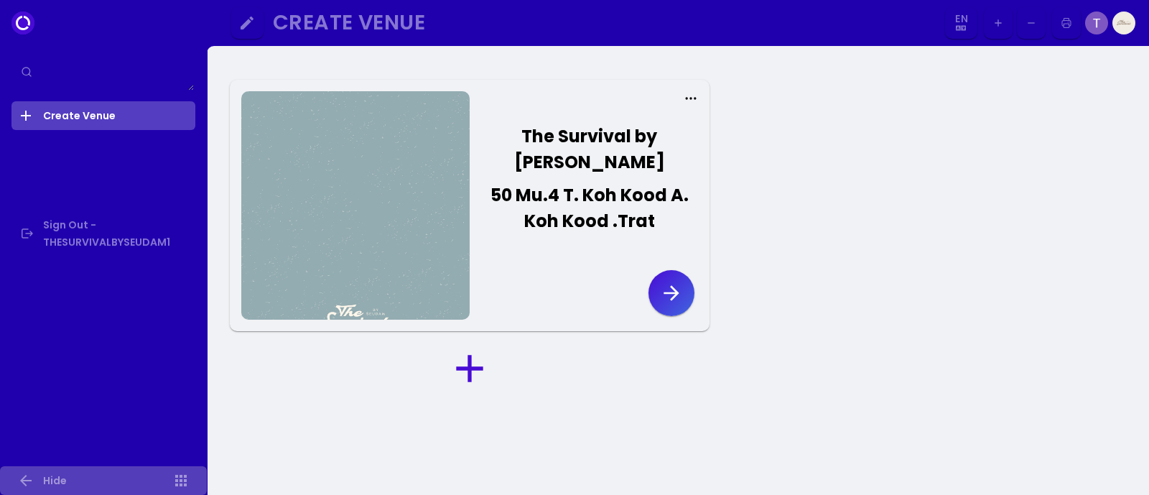
click at [1100, 27] on img at bounding box center [1096, 22] width 23 height 23
click at [1070, 19] on icon "button" at bounding box center [1066, 23] width 11 height 72
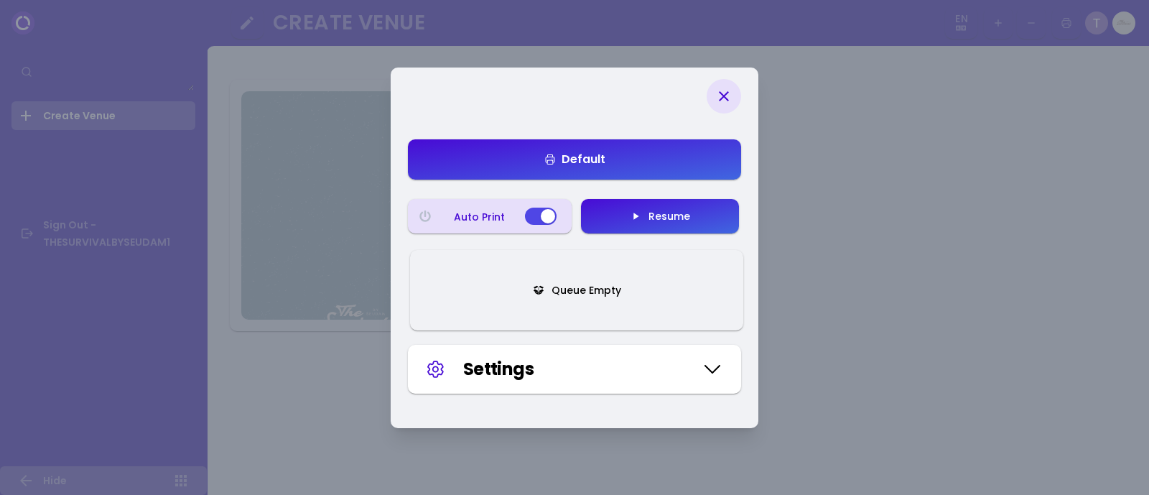
click at [637, 215] on icon "button" at bounding box center [636, 216] width 5 height 6
click at [532, 278] on button "Queue Empty" at bounding box center [576, 290] width 333 height 80
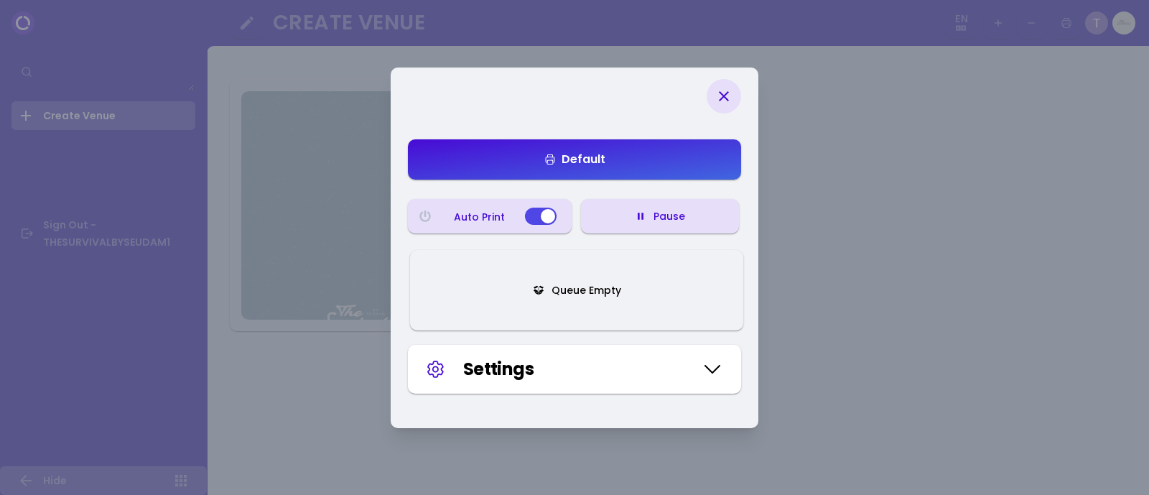
click at [532, 278] on button "Queue Empty" at bounding box center [576, 290] width 333 height 80
click at [539, 272] on button "Queue Empty" at bounding box center [576, 290] width 333 height 80
click at [542, 215] on button "button" at bounding box center [541, 216] width 32 height 17
click at [542, 217] on button "button" at bounding box center [541, 216] width 32 height 17
click at [612, 325] on button "Queue Empty" at bounding box center [576, 290] width 333 height 80
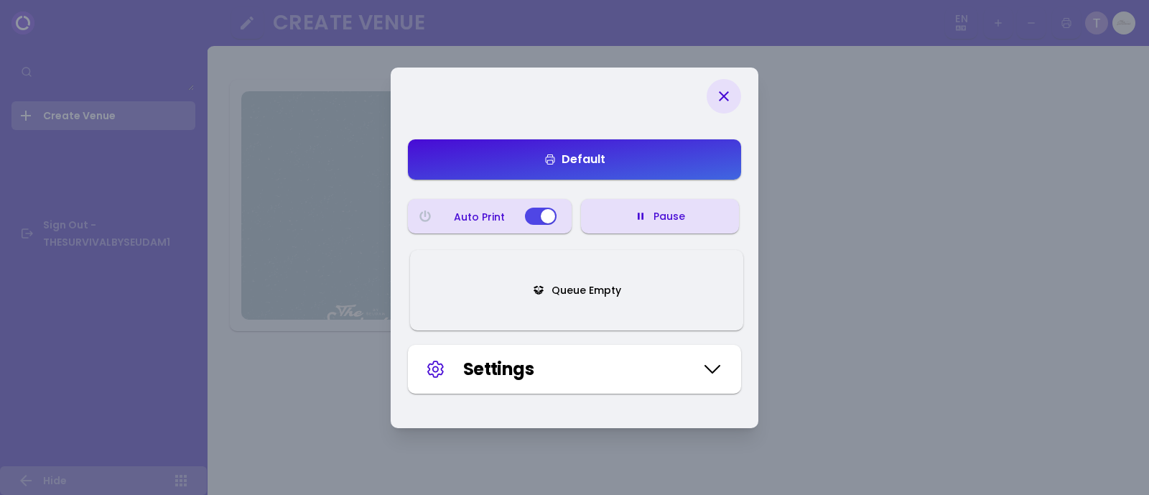
click at [612, 325] on button "Queue Empty" at bounding box center [576, 290] width 333 height 80
click at [614, 136] on div "Default Auto Print Pause Queue Empty Settings" at bounding box center [574, 259] width 333 height 269
click at [619, 140] on button "Default" at bounding box center [574, 159] width 333 height 40
click at [630, 154] on button "Default" at bounding box center [574, 159] width 333 height 40
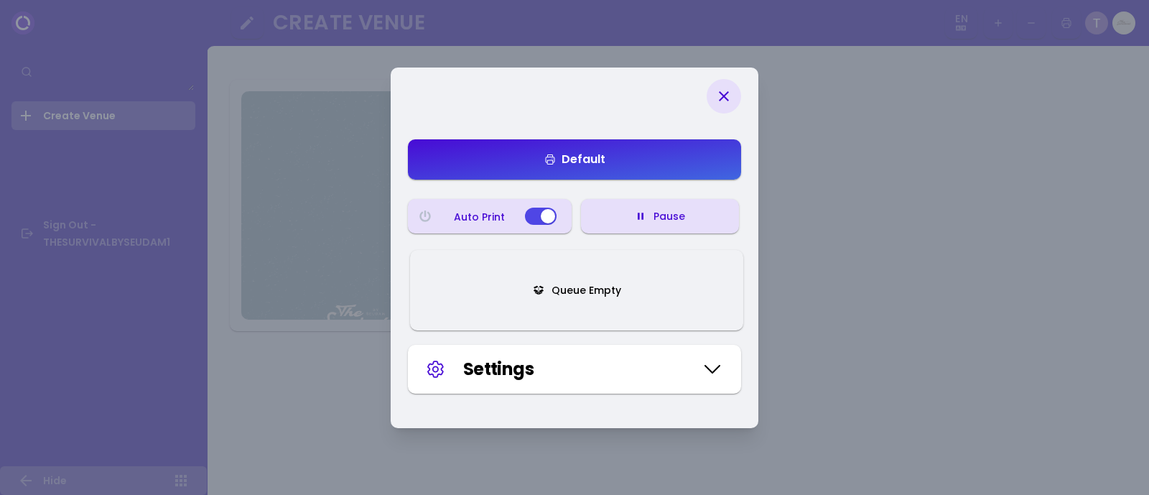
click at [629, 154] on button "Default" at bounding box center [574, 159] width 333 height 40
click at [626, 278] on button "Queue Empty" at bounding box center [576, 290] width 333 height 80
click at [628, 278] on button "Queue Empty" at bounding box center [576, 290] width 333 height 80
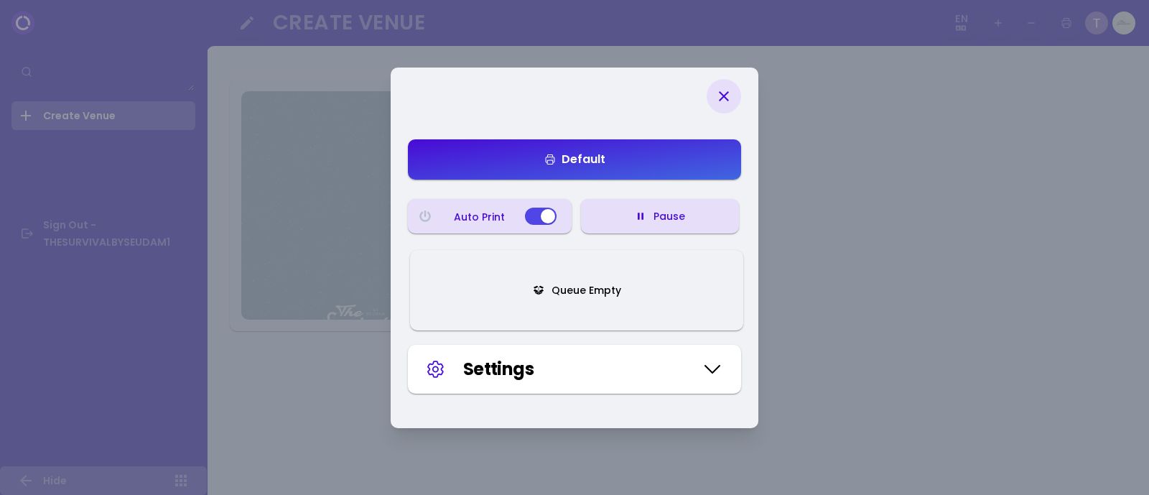
click at [628, 278] on button "Queue Empty" at bounding box center [576, 290] width 333 height 80
click at [639, 350] on div "Settings" at bounding box center [574, 369] width 333 height 49
click at [710, 103] on div at bounding box center [724, 96] width 34 height 34
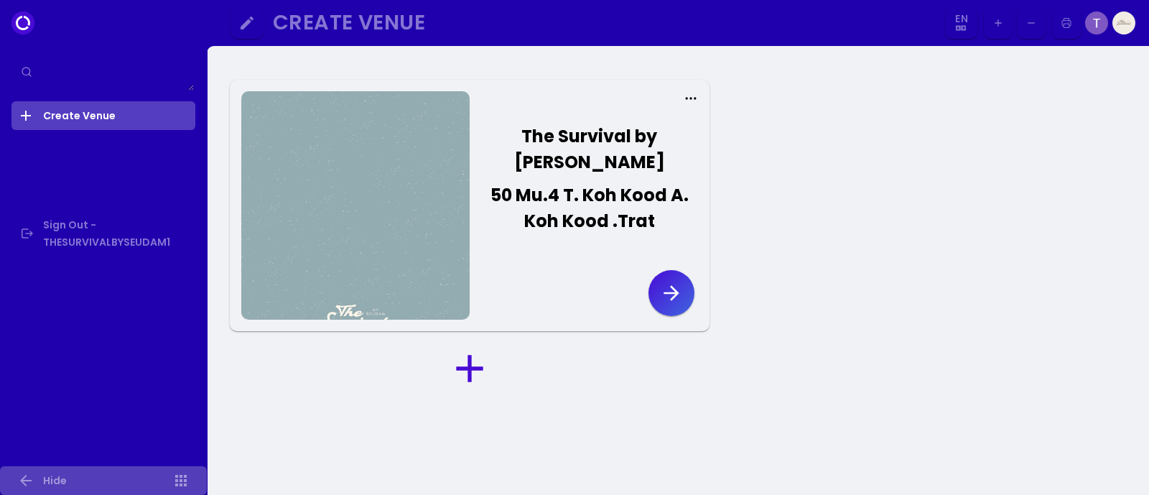
click at [653, 126] on div "The Survival by [PERSON_NAME]" at bounding box center [589, 150] width 203 height 52
click at [674, 292] on icon "button" at bounding box center [671, 292] width 15 height 15
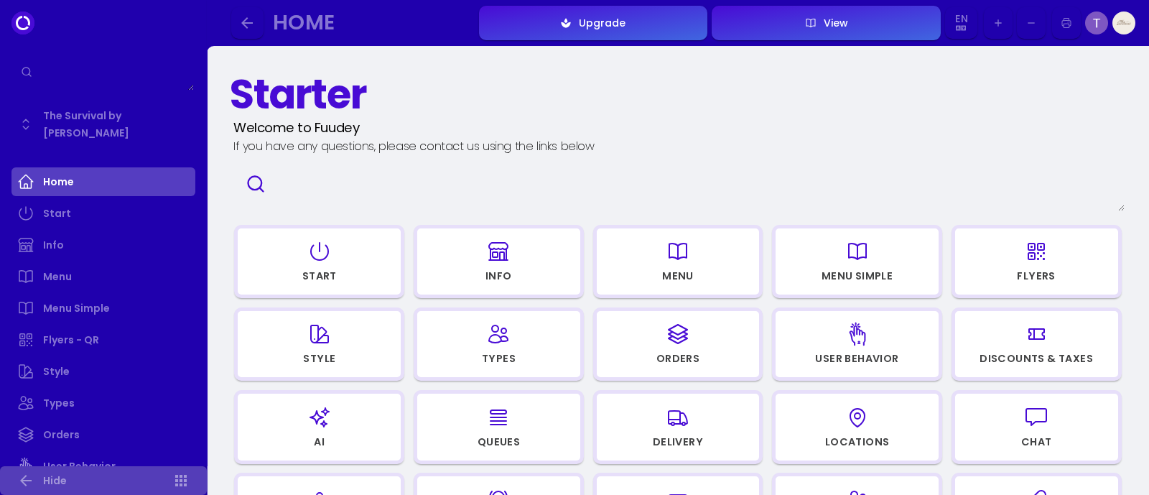
scroll to position [804, 0]
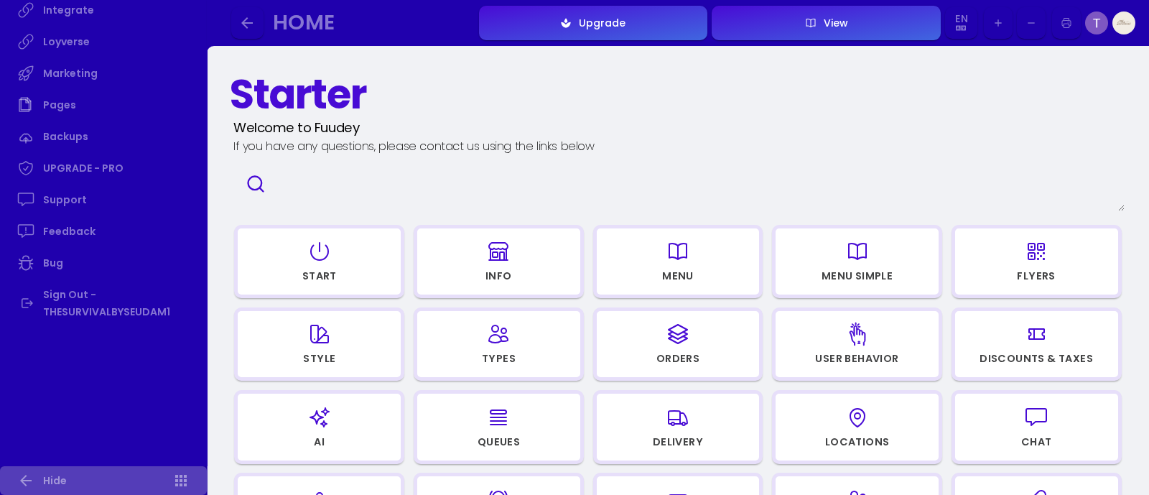
click at [537, 267] on div "button" at bounding box center [499, 251] width 150 height 34
select select "[GEOGRAPHIC_DATA]"
select select "THB"
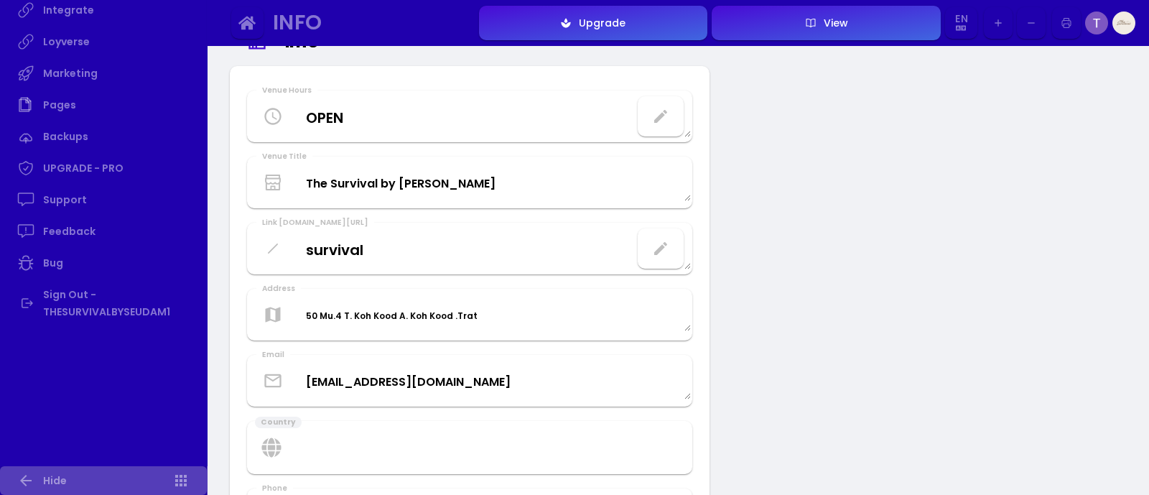
scroll to position [89, 0]
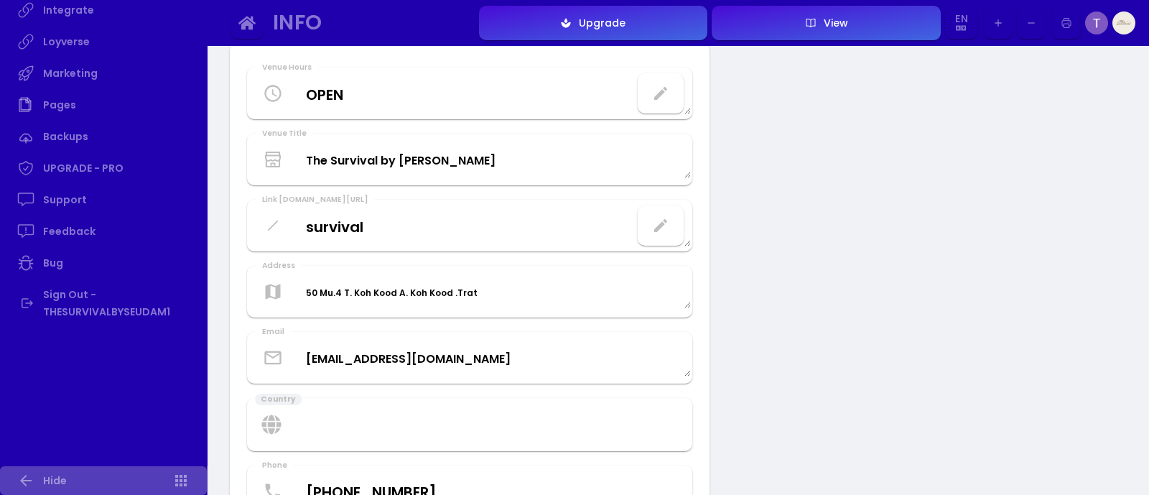
drag, startPoint x: 360, startPoint y: 199, endPoint x: 279, endPoint y: 198, distance: 80.4
click at [279, 198] on div "Link [DOMAIN_NAME][URL]" at bounding box center [315, 199] width 118 height 11
copy div "[DOMAIN_NAME][URL]"
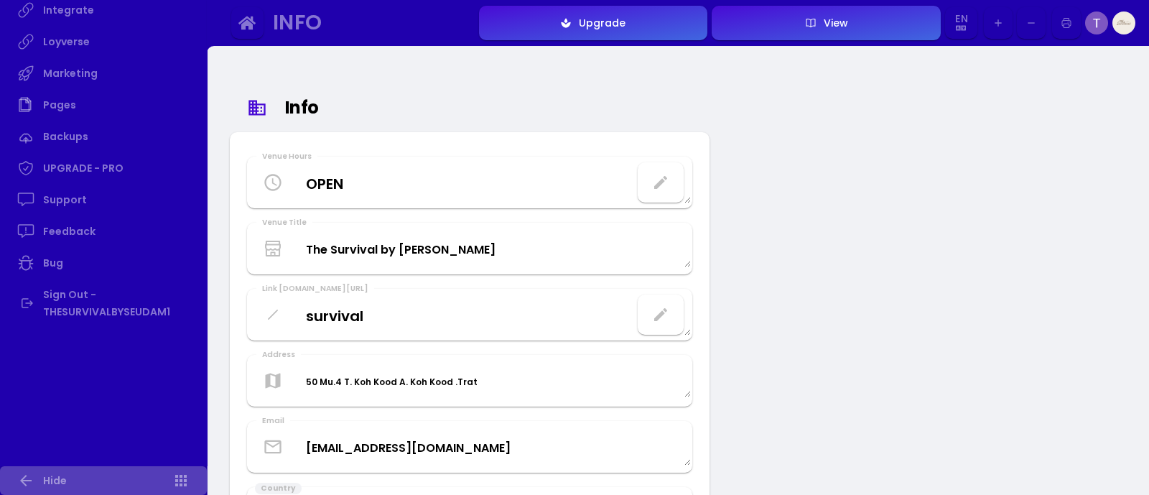
click at [667, 31] on button "Upgrade" at bounding box center [593, 23] width 229 height 34
